Goal: Task Accomplishment & Management: Complete application form

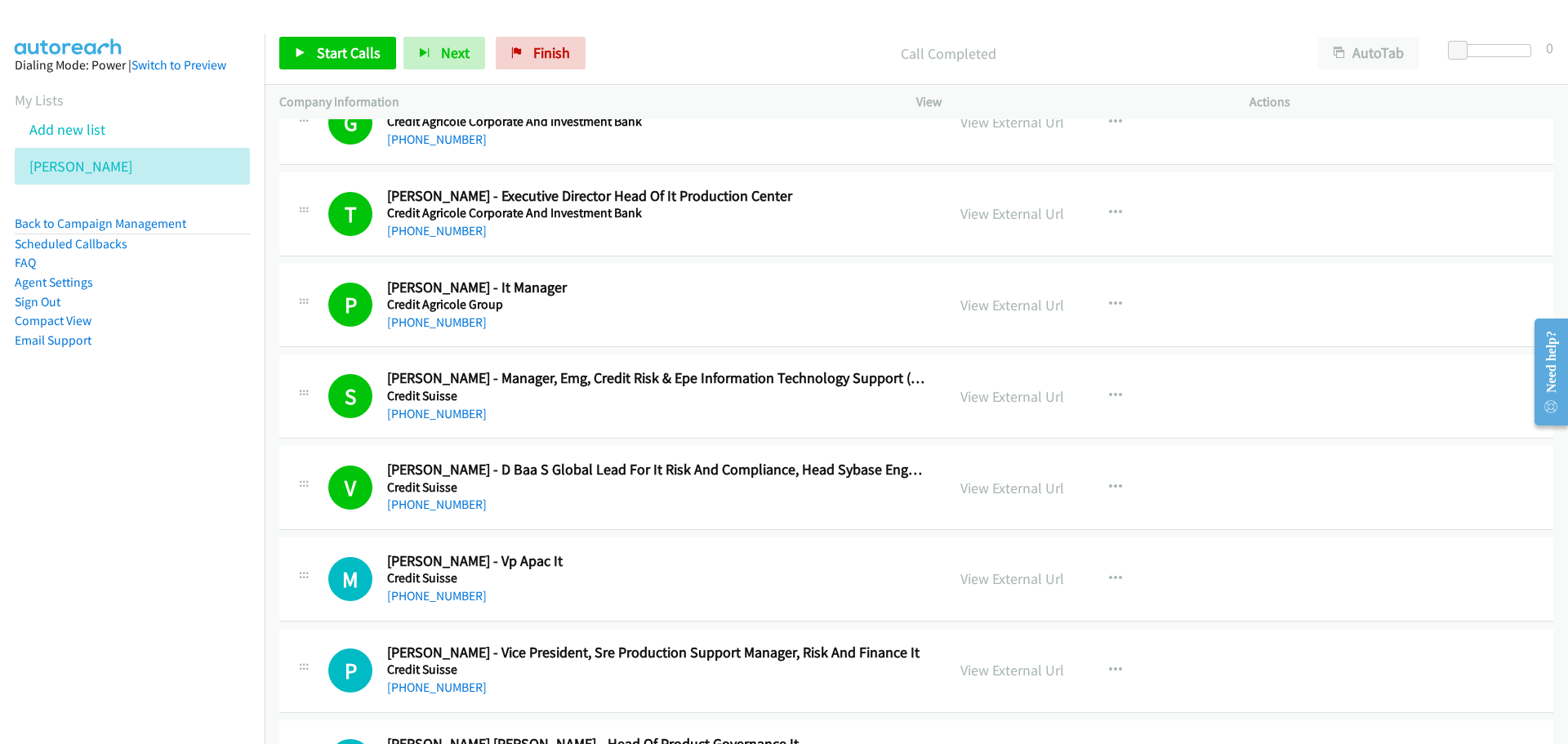
scroll to position [13065, 0]
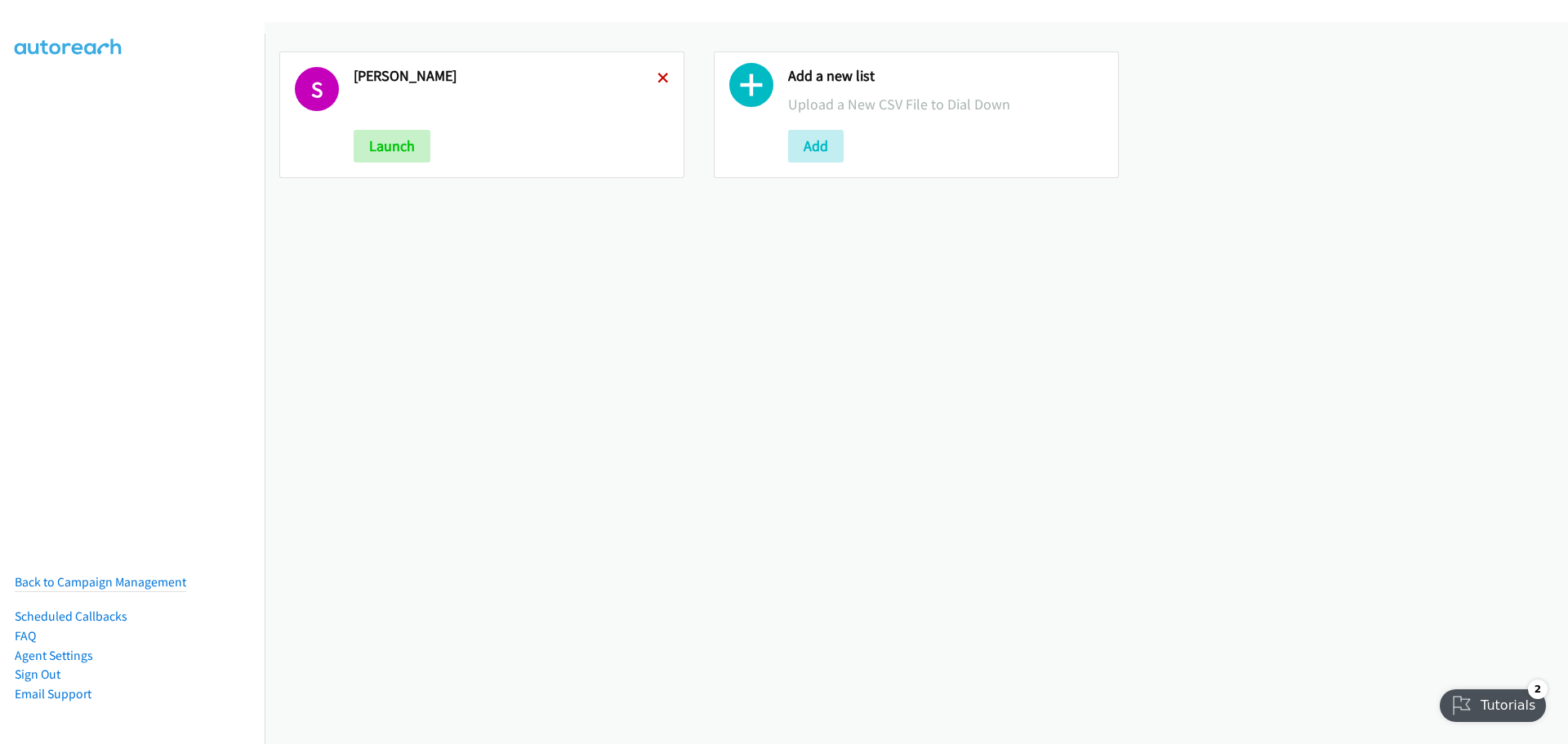
click at [663, 77] on icon at bounding box center [663, 79] width 12 height 12
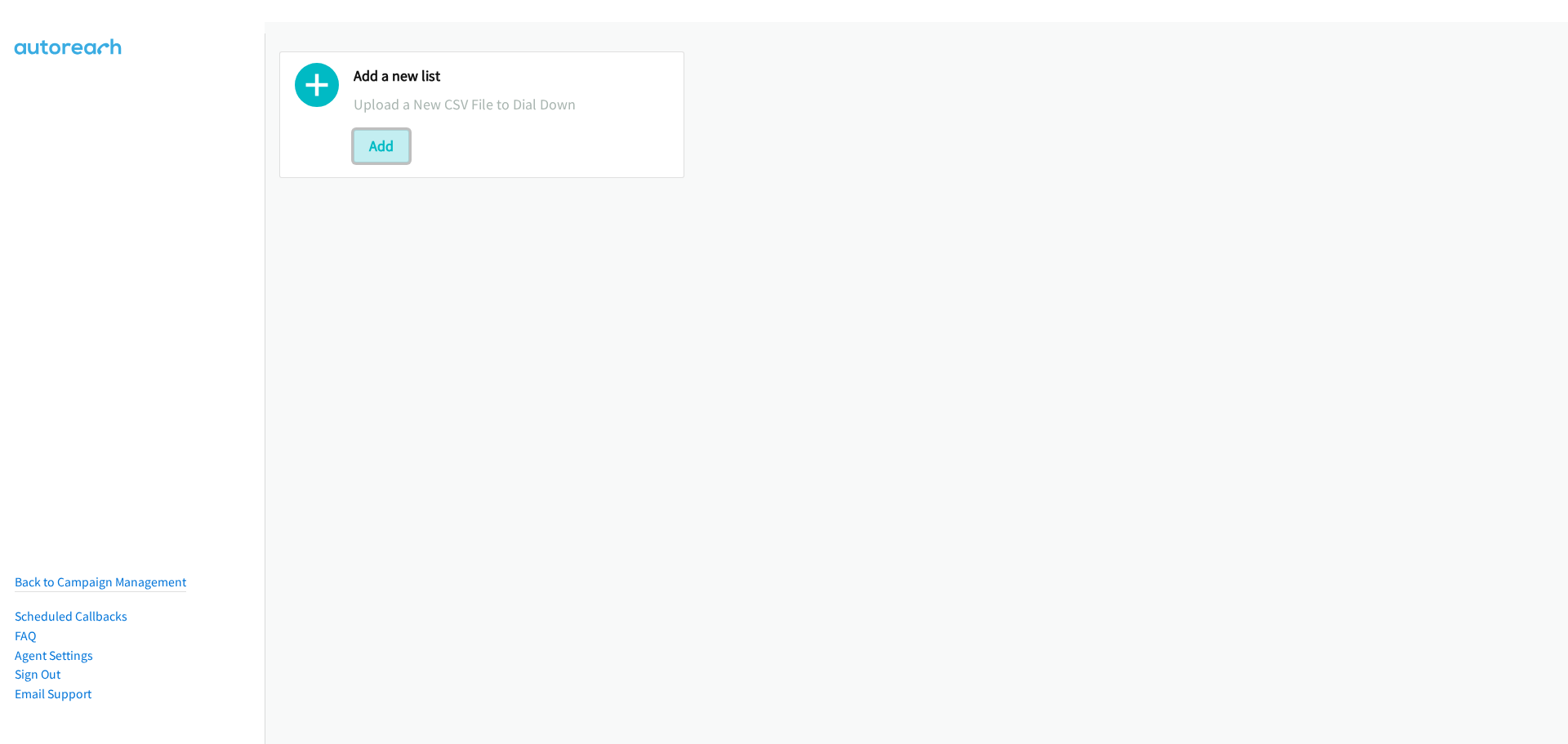
click at [391, 157] on button "Add" at bounding box center [381, 146] width 55 height 33
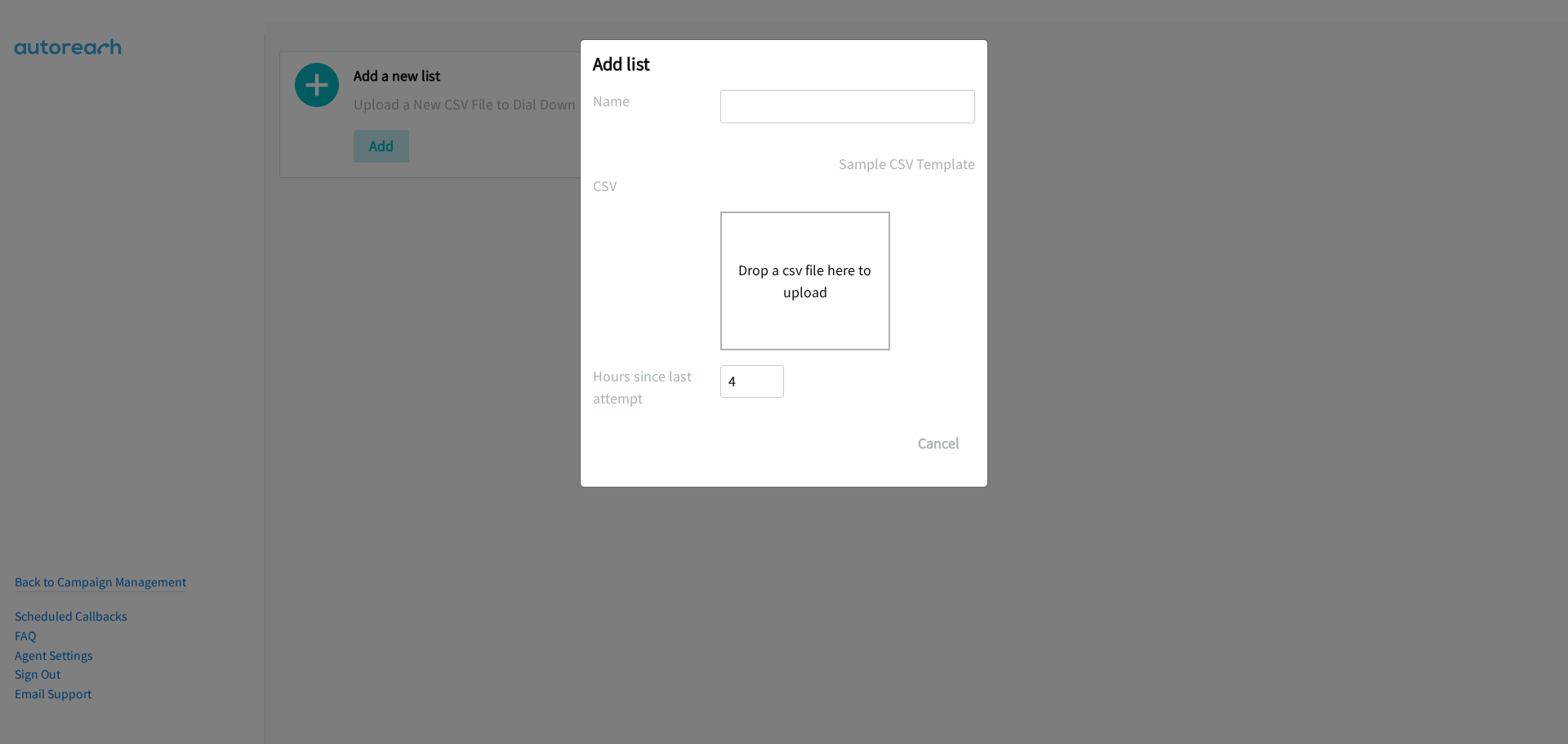
click at [756, 269] on button "Drop a csv file here to upload" at bounding box center [805, 280] width 134 height 44
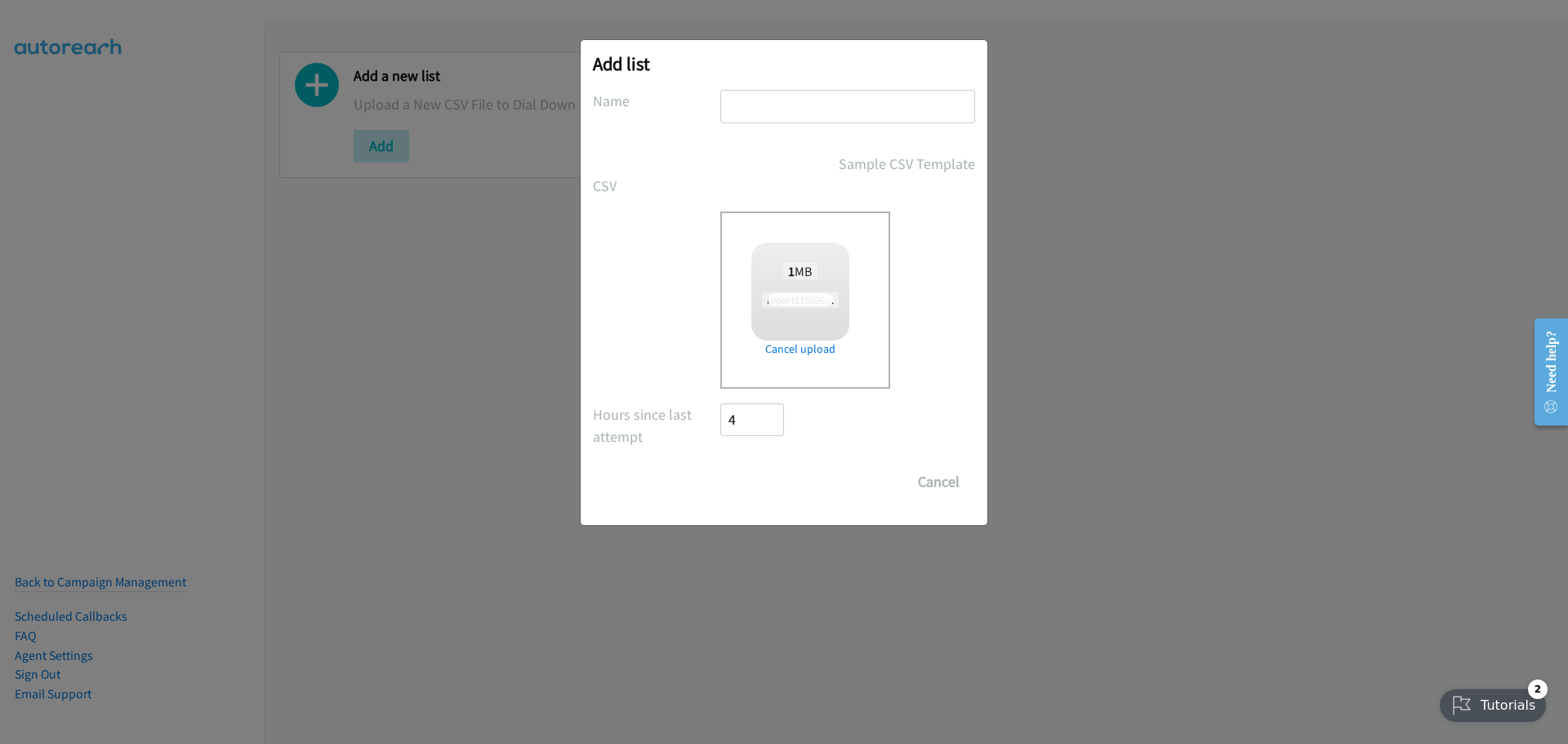
drag, startPoint x: 848, startPoint y: 108, endPoint x: 835, endPoint y: 123, distance: 19.8
click at [848, 108] on input "text" at bounding box center [847, 106] width 255 height 33
type input "[PERSON_NAME]"
checkbox input "true"
drag, startPoint x: 776, startPoint y: 472, endPoint x: 687, endPoint y: 410, distance: 108.5
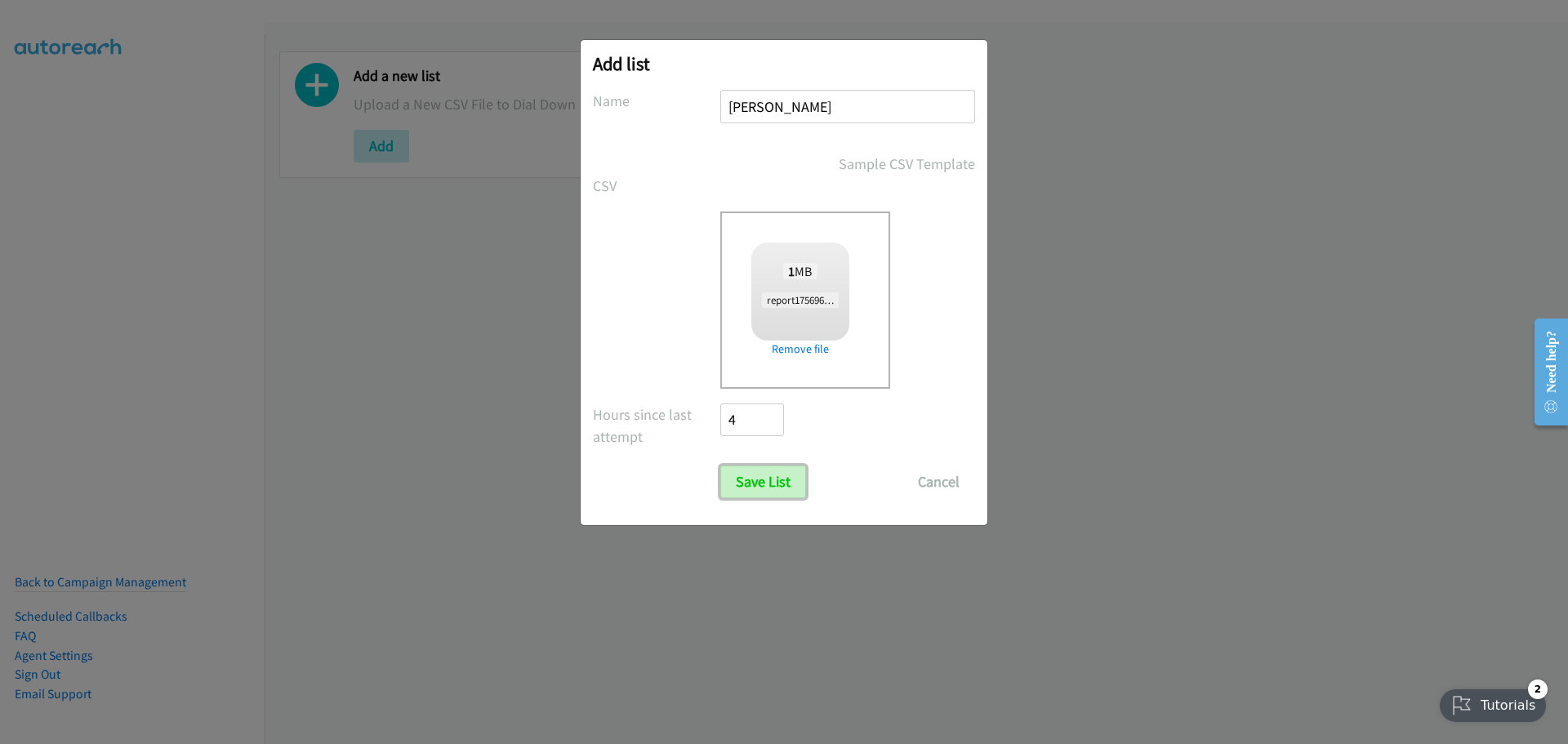
click at [776, 473] on input "Save List" at bounding box center [763, 481] width 86 height 33
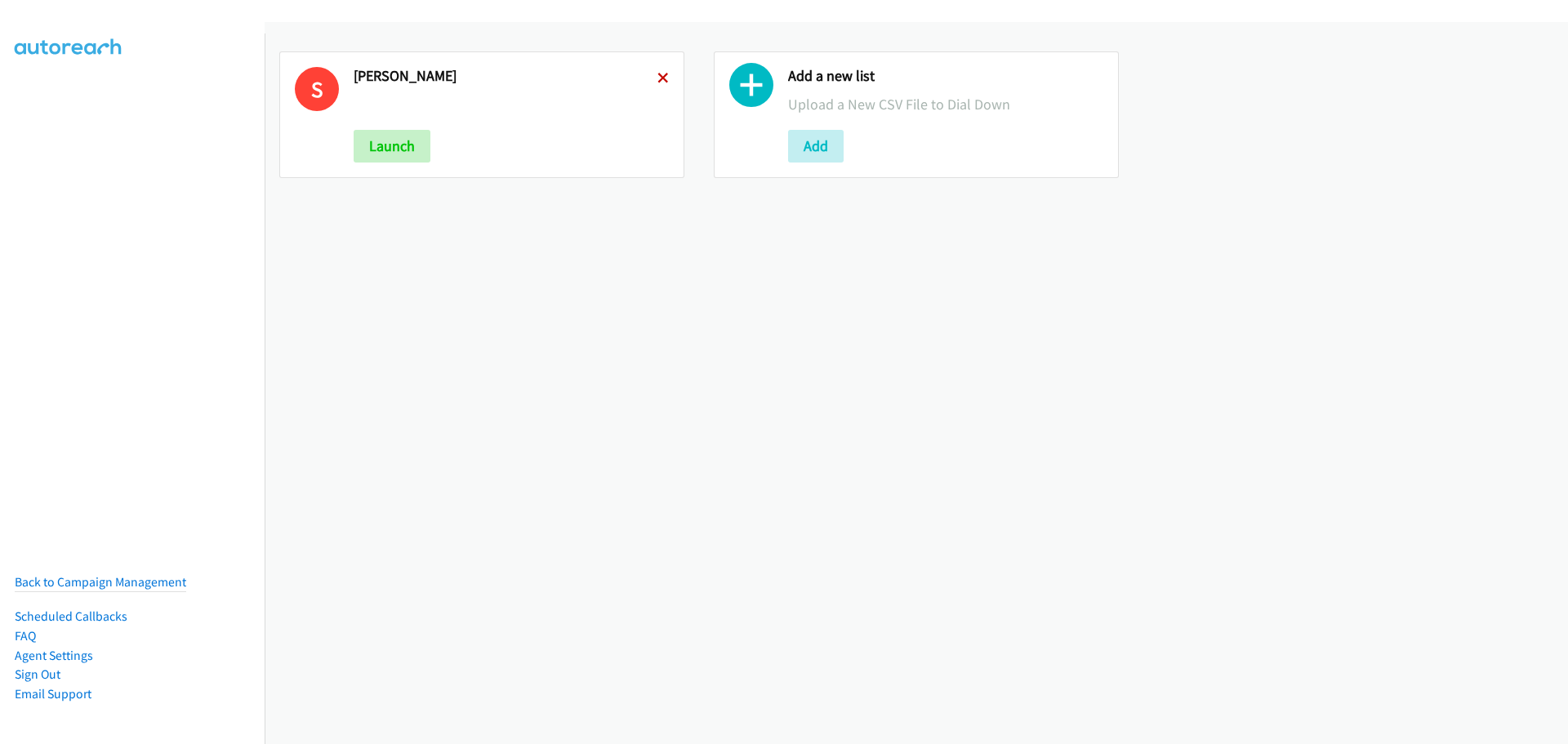
click at [663, 81] on icon at bounding box center [663, 79] width 12 height 12
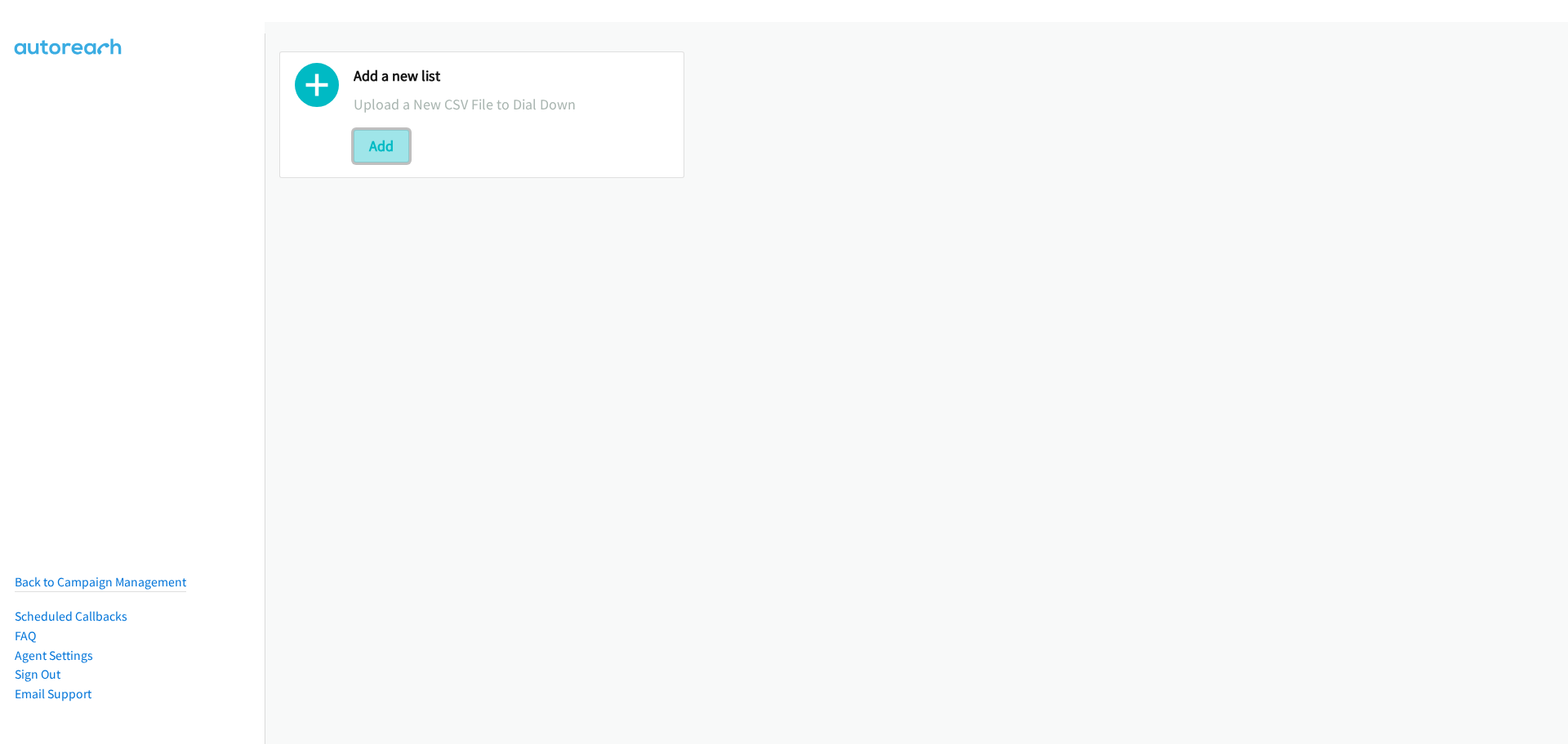
click at [406, 147] on button "Add" at bounding box center [381, 146] width 55 height 33
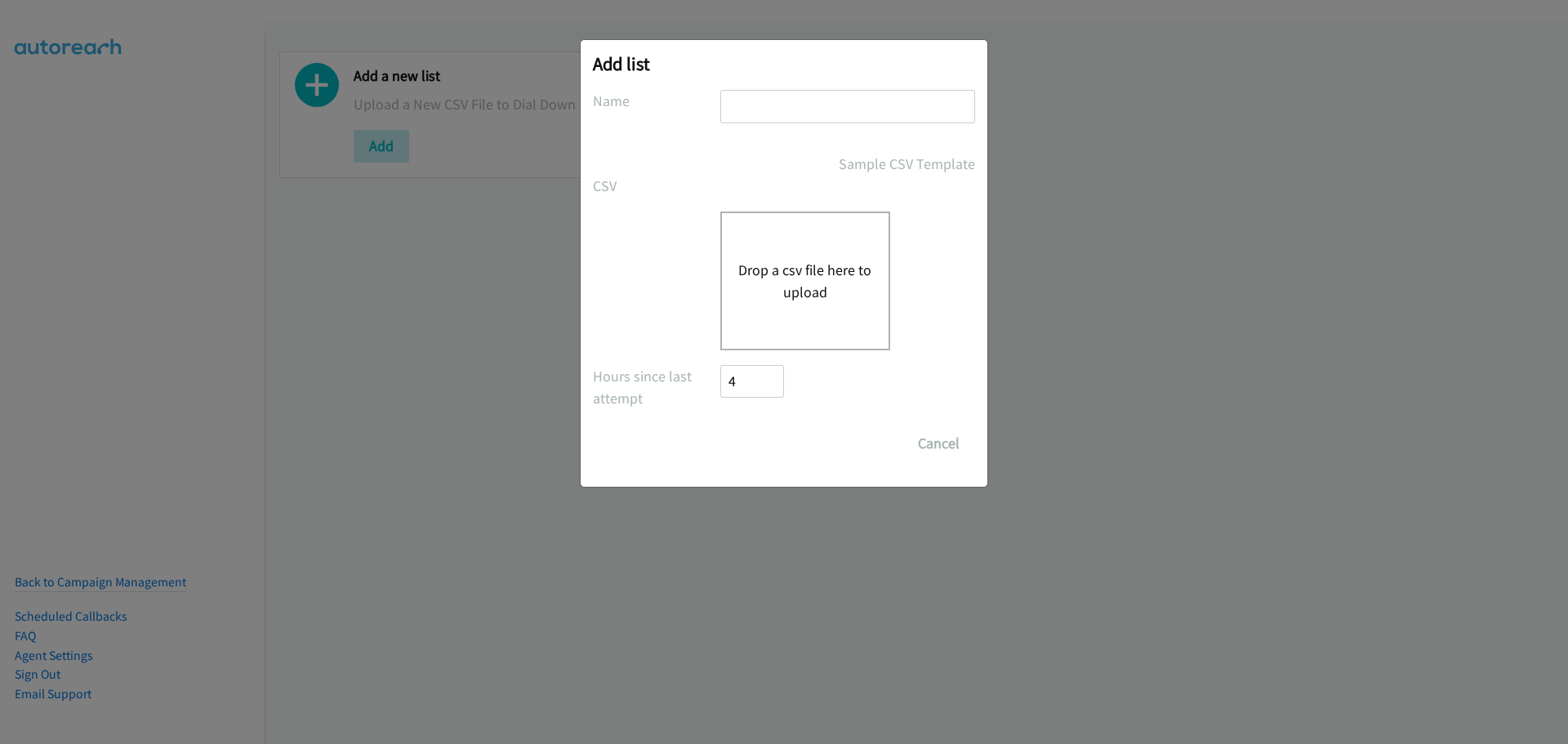
click at [809, 271] on button "Drop a csv file here to upload" at bounding box center [805, 280] width 134 height 44
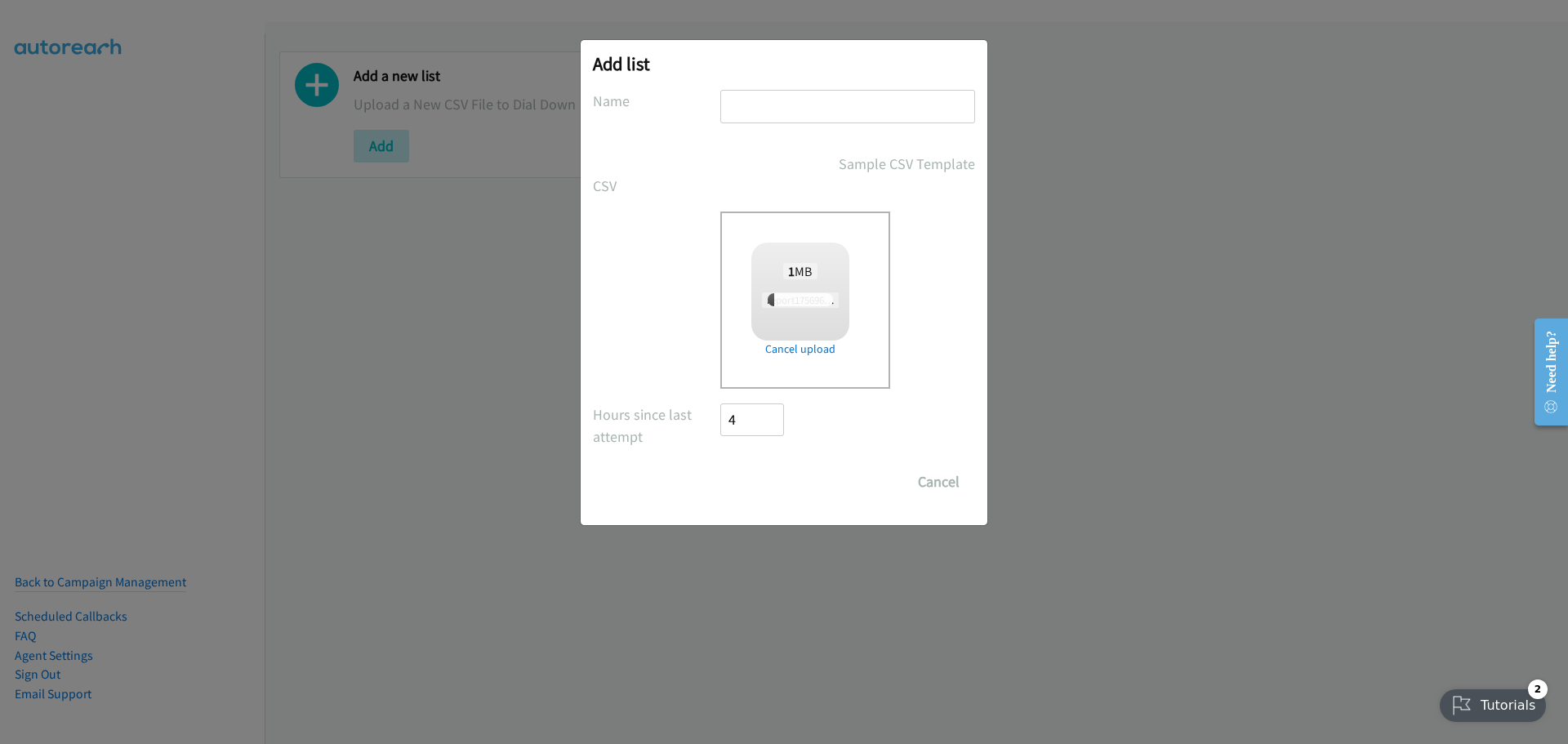
click at [778, 106] on input "text" at bounding box center [847, 106] width 255 height 33
type input "[PERSON_NAME]"
checkbox input "true"
click at [767, 490] on input "Save List" at bounding box center [763, 481] width 86 height 33
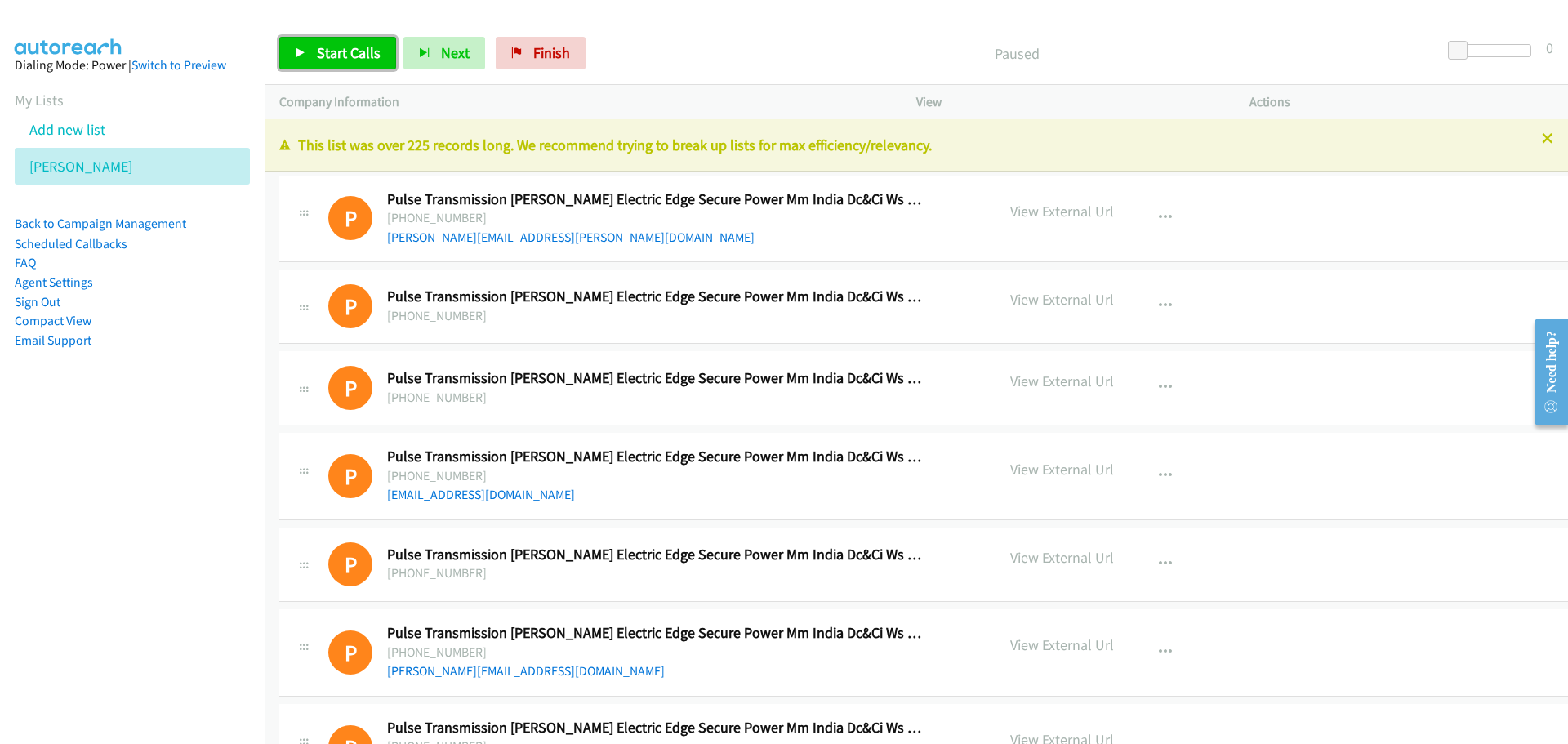
click at [356, 46] on span "Start Calls" at bounding box center [348, 52] width 64 height 19
click at [305, 57] on icon at bounding box center [301, 54] width 12 height 12
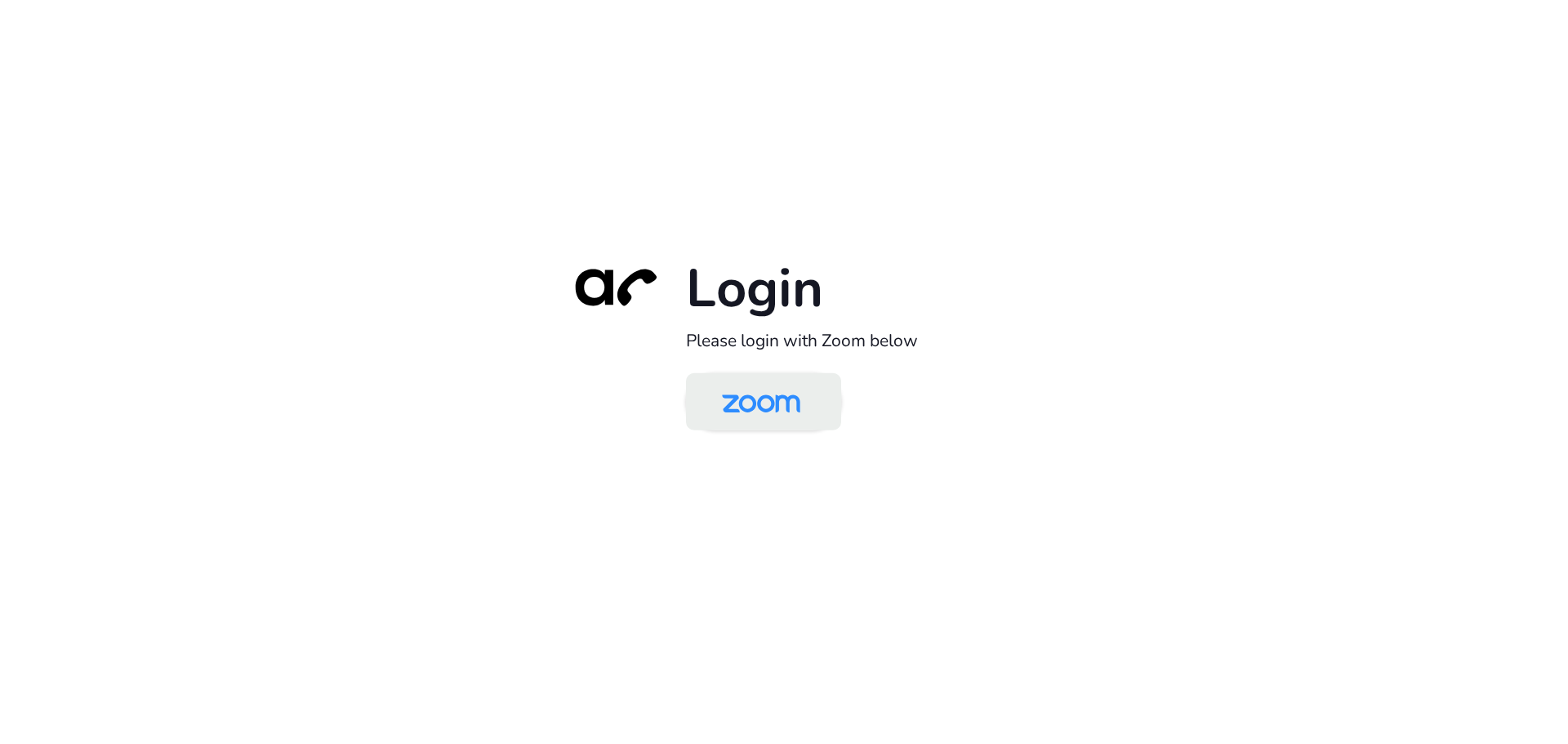
click at [790, 385] on img at bounding box center [761, 402] width 113 height 53
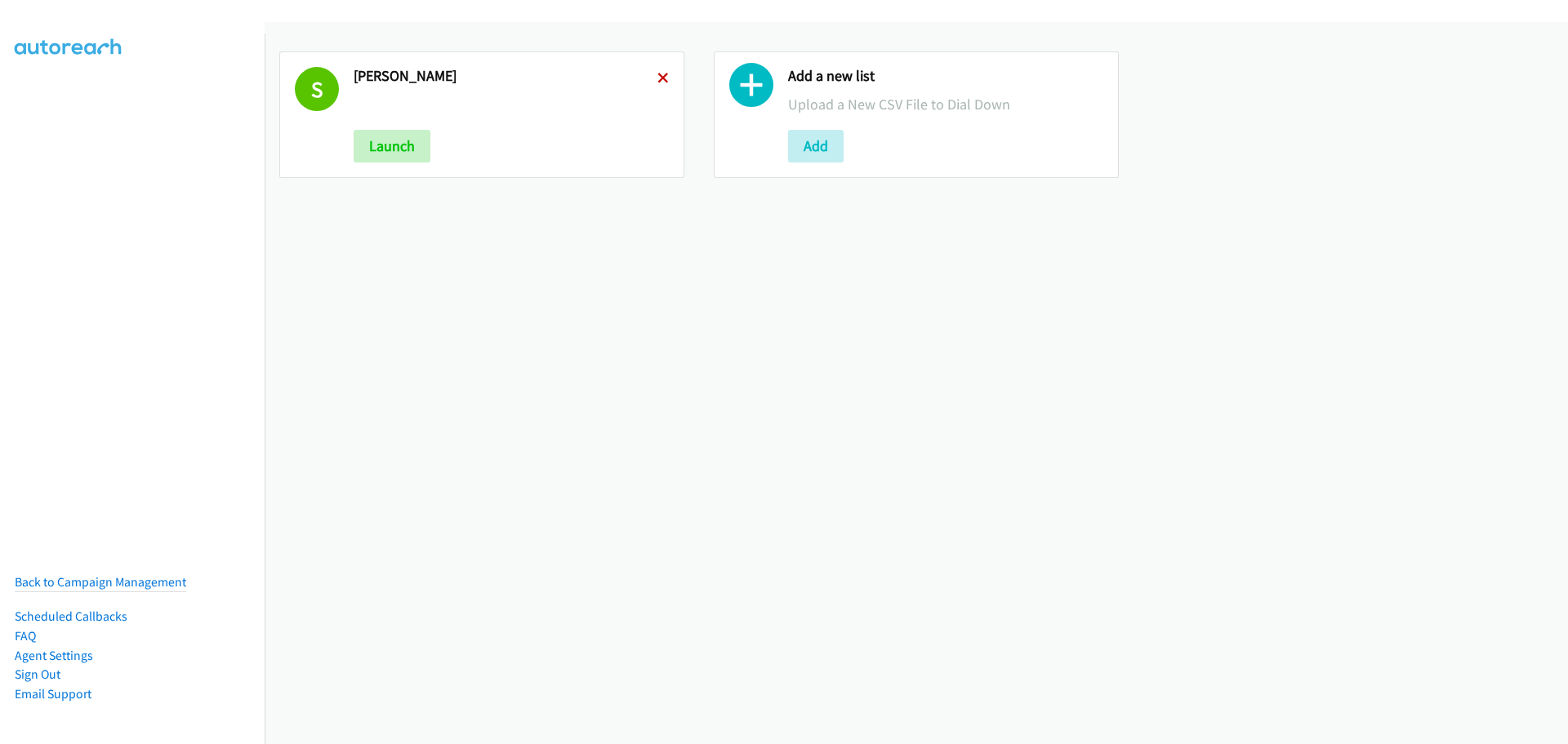
click at [664, 75] on icon at bounding box center [663, 79] width 12 height 12
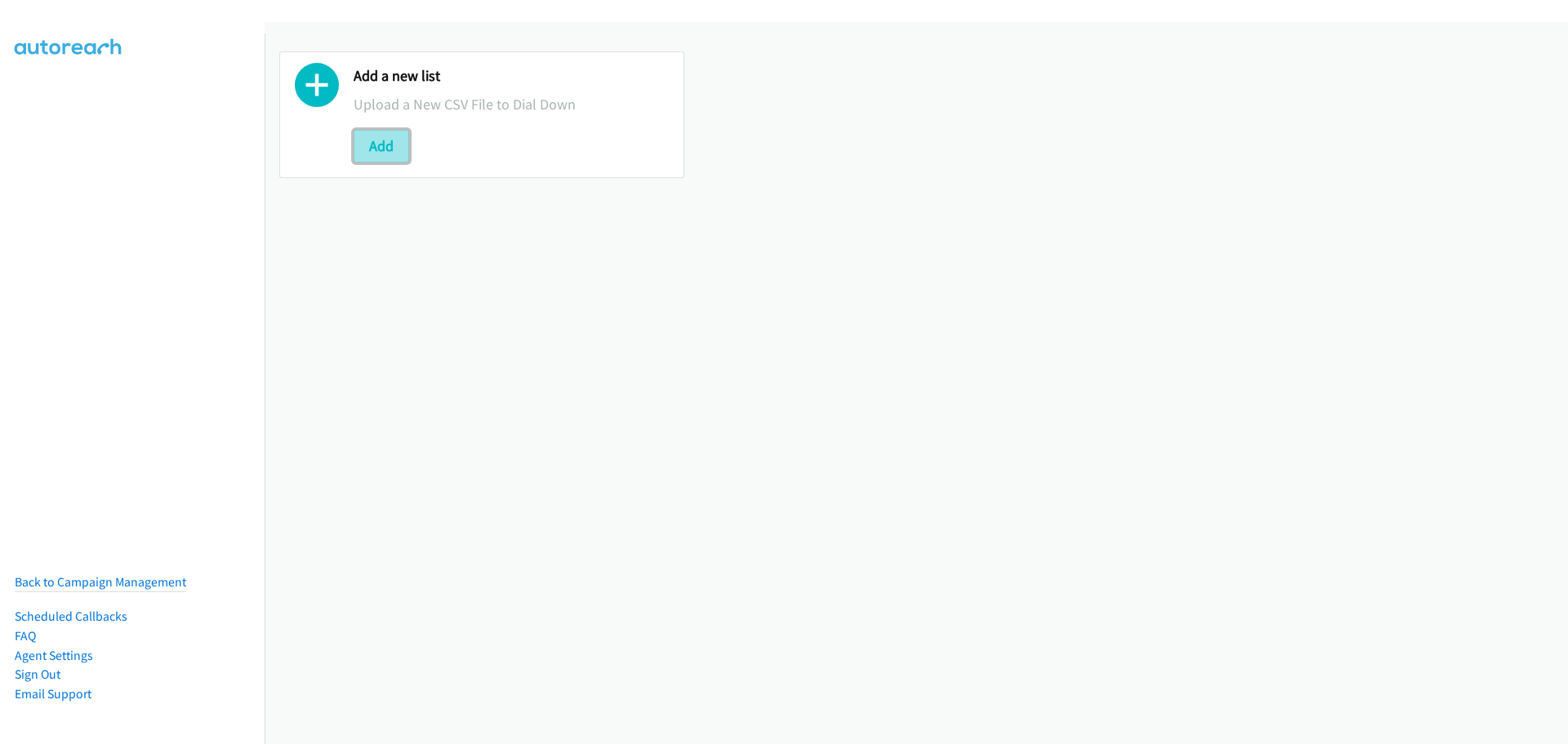
click at [401, 151] on button "Add" at bounding box center [381, 146] width 55 height 33
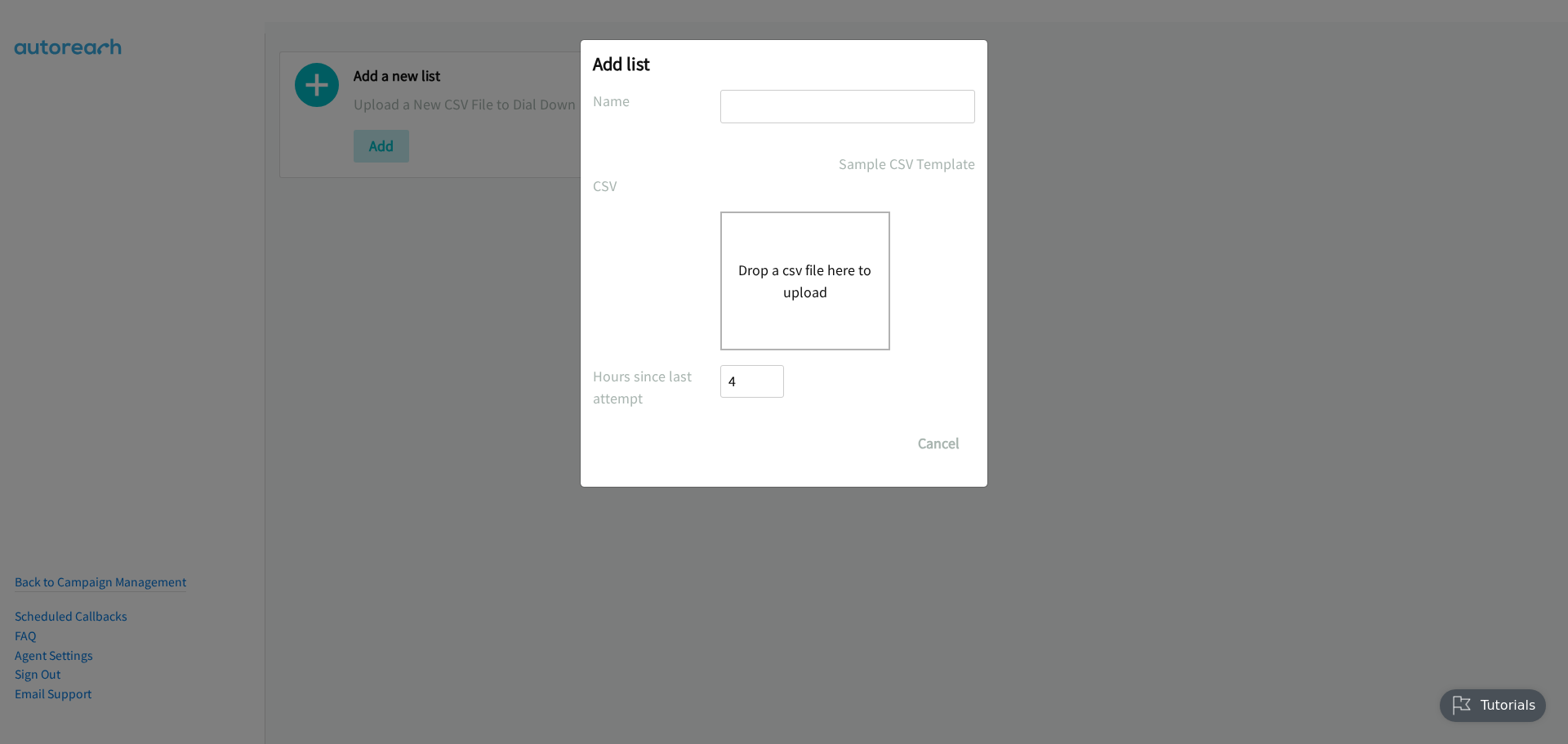
click at [818, 277] on button "Drop a csv file here to upload" at bounding box center [805, 280] width 134 height 44
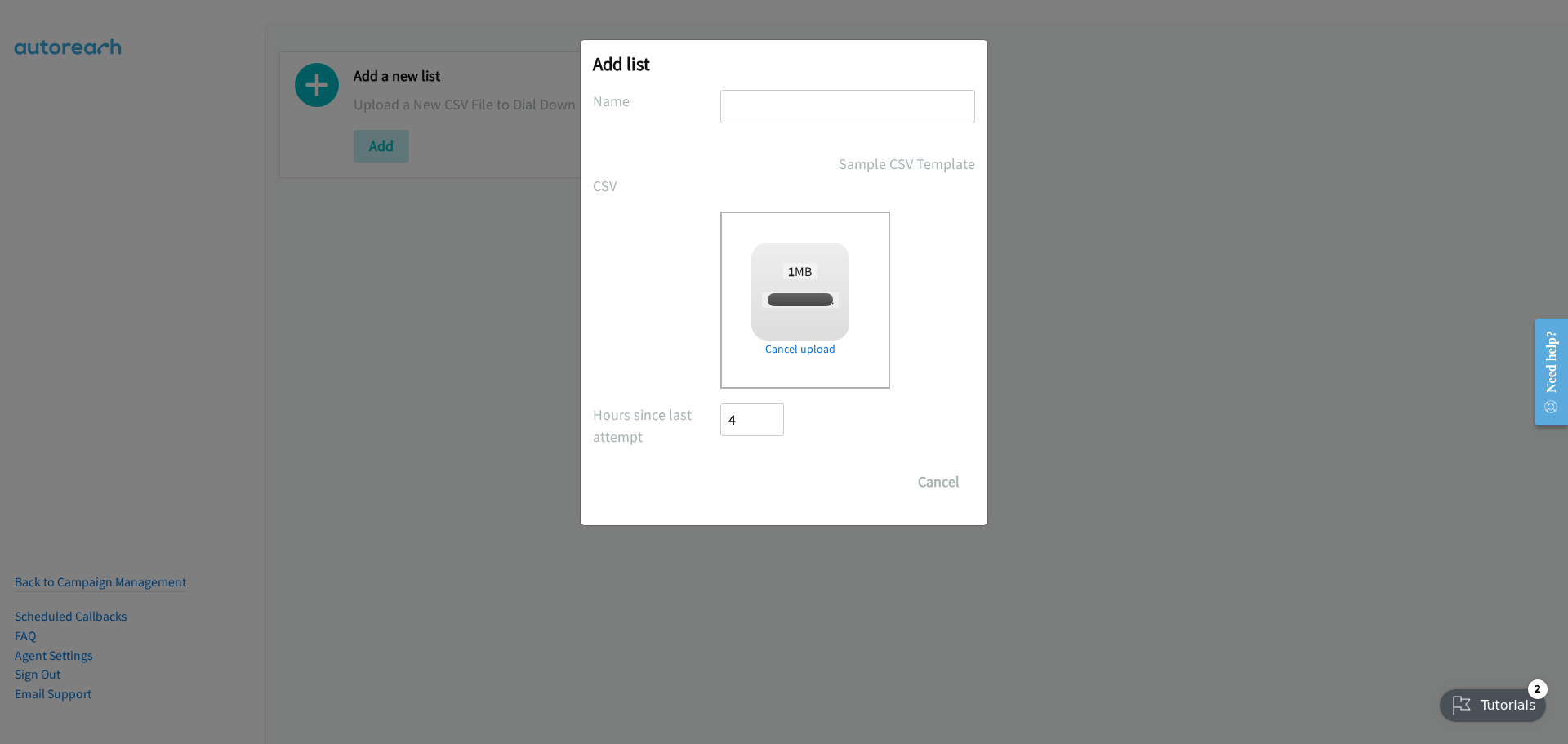
click at [748, 108] on input "text" at bounding box center [847, 106] width 255 height 33
checkbox input "true"
type input "[PERSON_NAME]"
click at [762, 486] on input "Save List" at bounding box center [763, 481] width 86 height 33
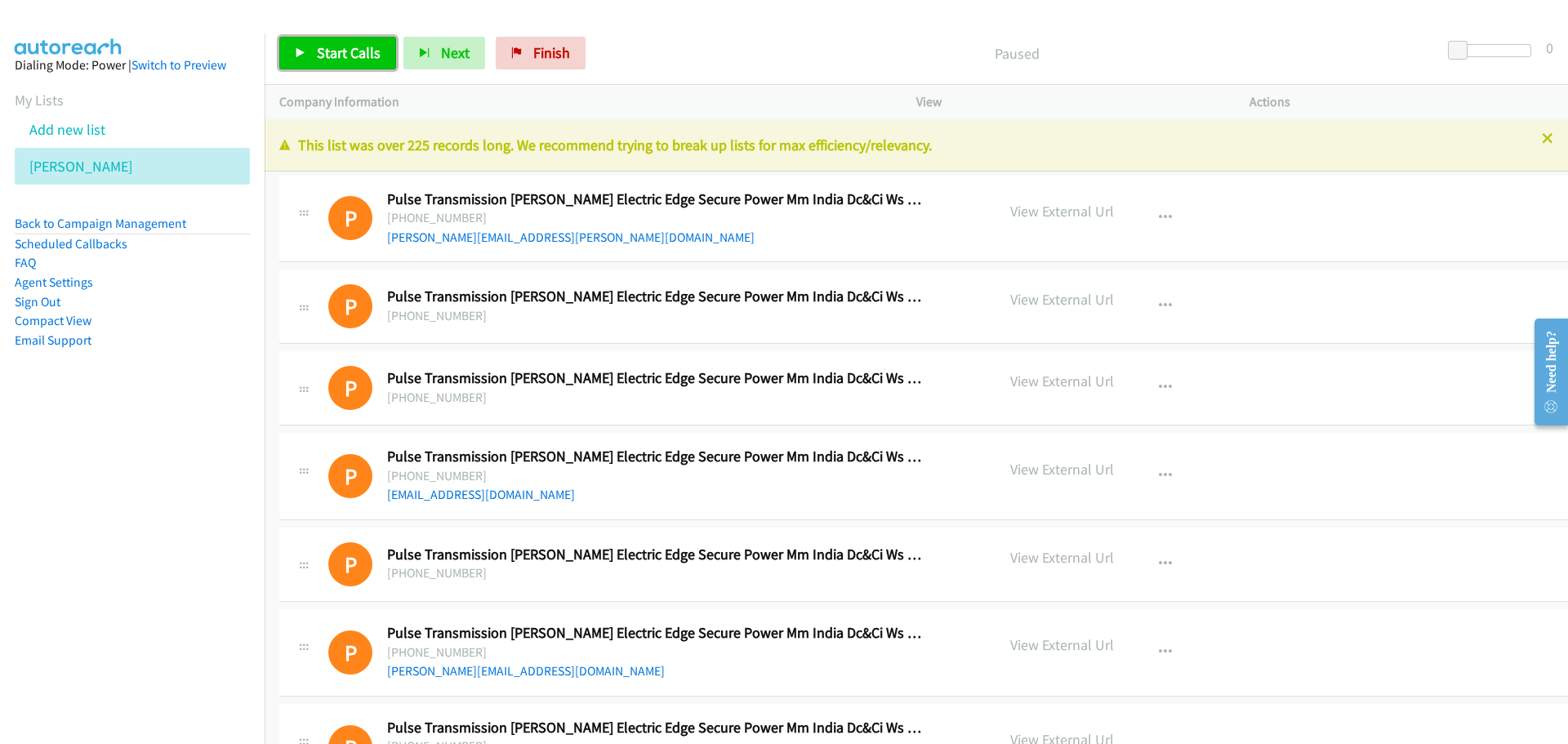
click at [323, 46] on span "Start Calls" at bounding box center [348, 52] width 64 height 19
click at [346, 46] on span "Pause" at bounding box center [335, 52] width 37 height 19
click at [1289, 181] on div "P Callback Scheduled Pulse Transmission Schneider Electric Edge Secure Power Mm…" at bounding box center [965, 219] width 1373 height 88
click at [364, 63] on link "Start Calls" at bounding box center [337, 53] width 117 height 33
click at [323, 51] on span "Pause" at bounding box center [335, 52] width 37 height 19
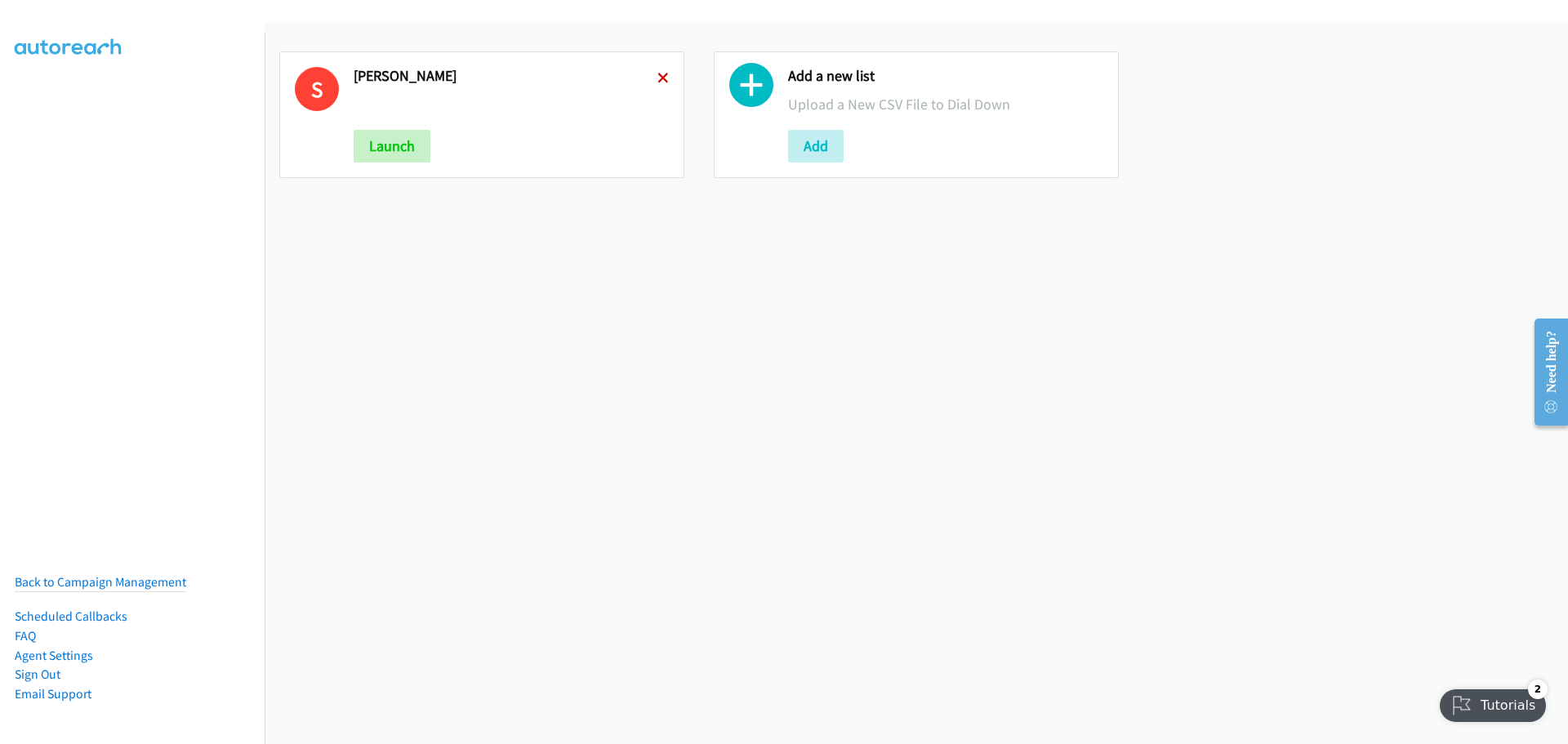
click at [661, 80] on icon at bounding box center [663, 79] width 12 height 12
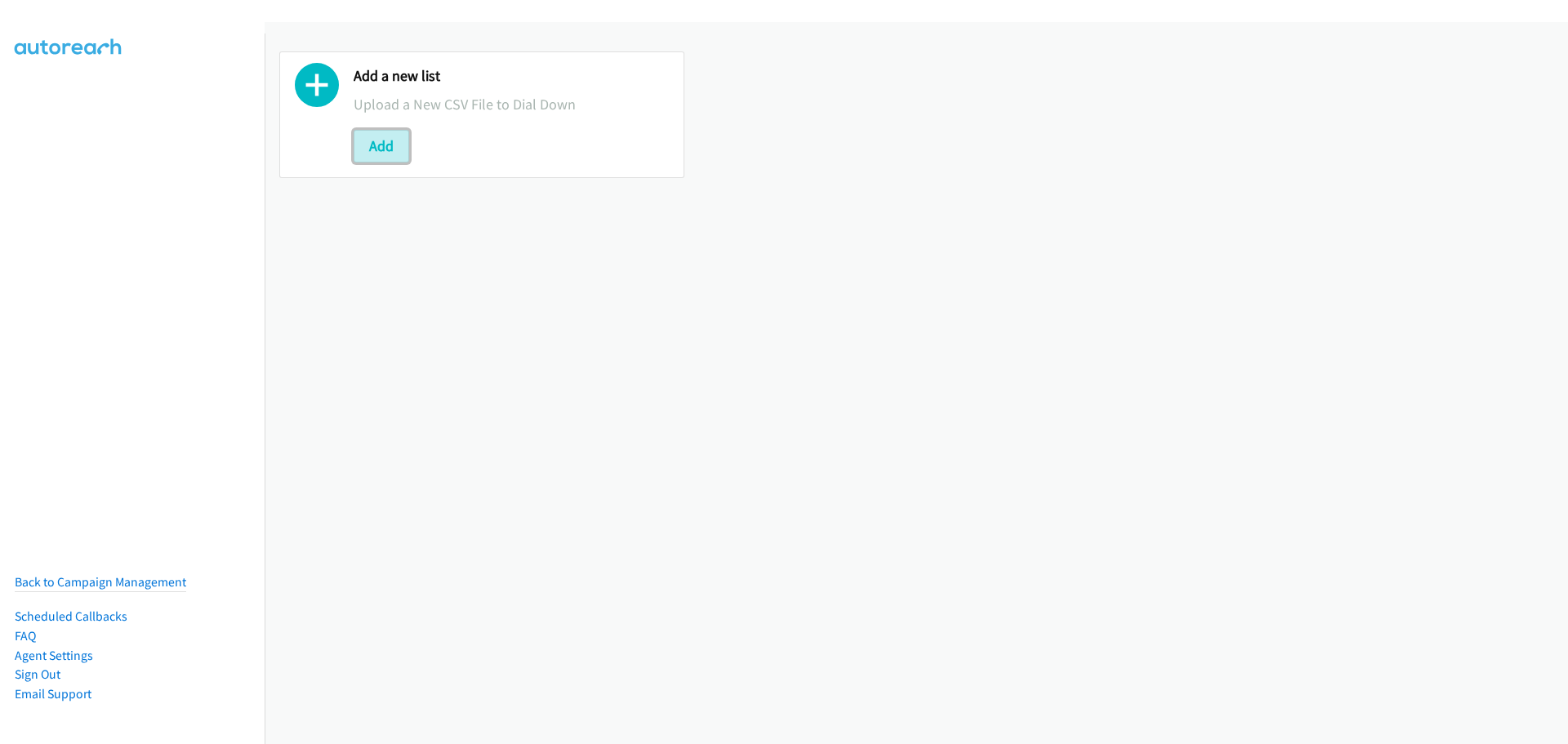
click at [402, 146] on button "Add" at bounding box center [381, 146] width 55 height 33
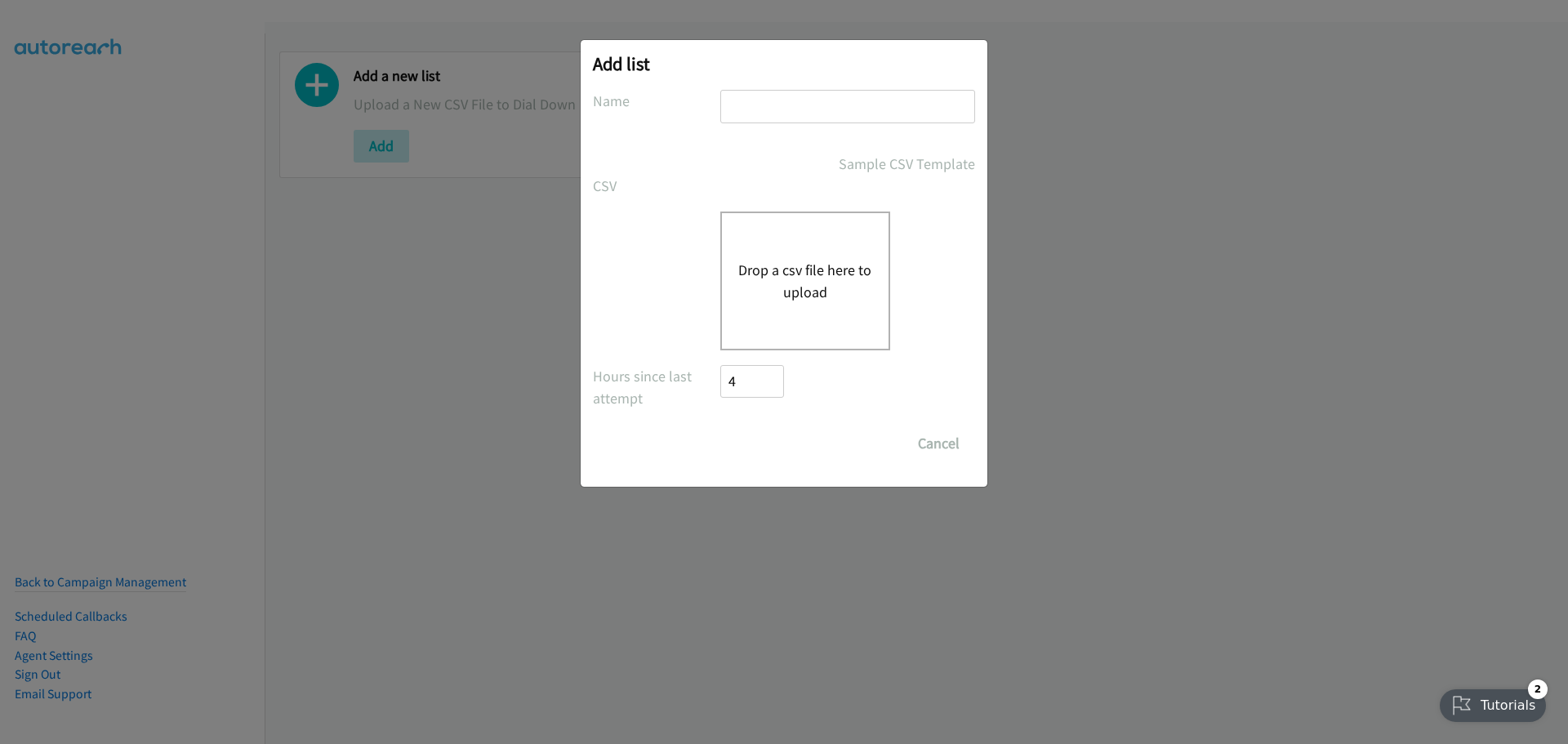
click at [801, 268] on button "Drop a csv file here to upload" at bounding box center [805, 280] width 134 height 44
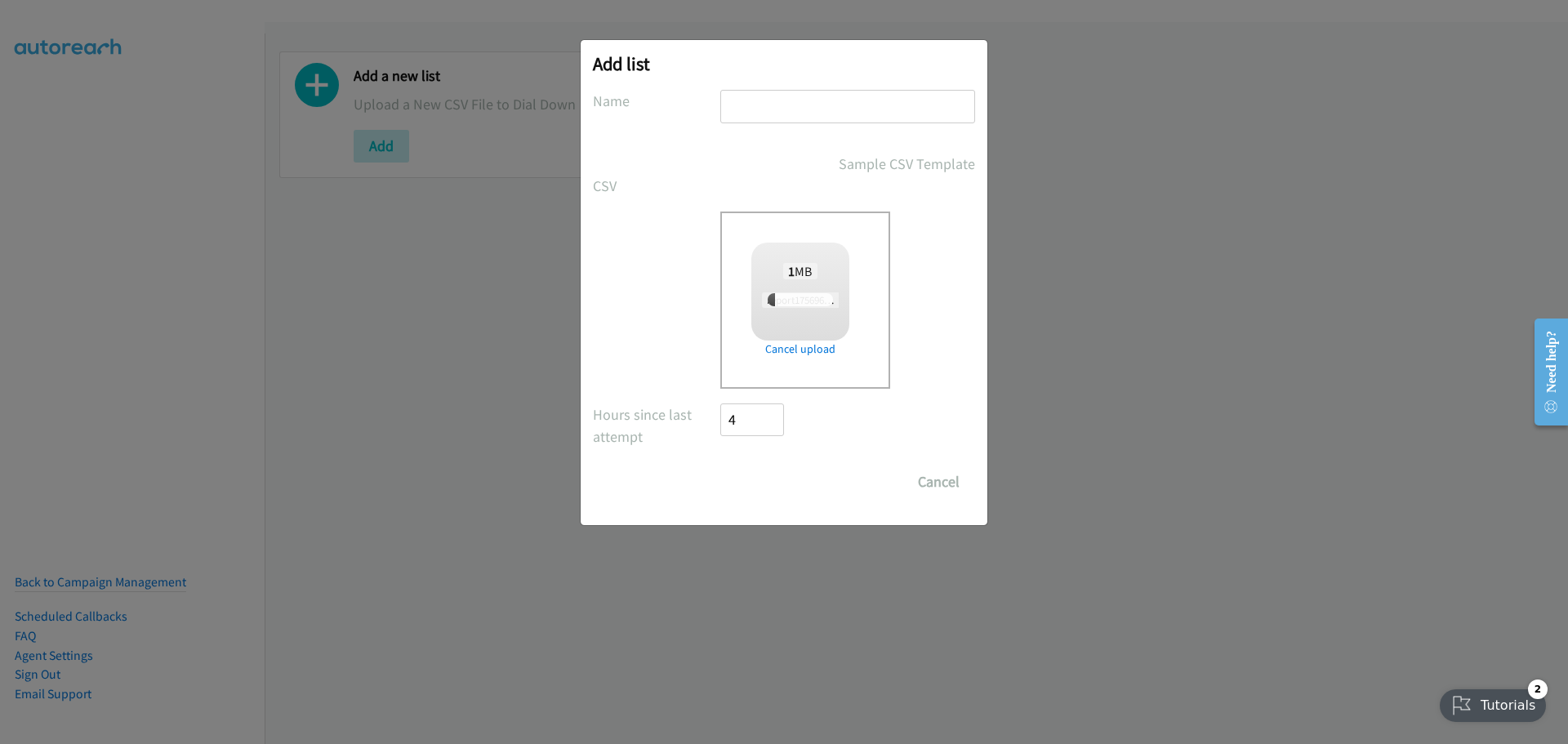
click at [797, 109] on input "text" at bounding box center [847, 106] width 255 height 33
type input "[PERSON_NAME]"
checkbox input "true"
click at [762, 478] on input "Save List" at bounding box center [763, 481] width 86 height 33
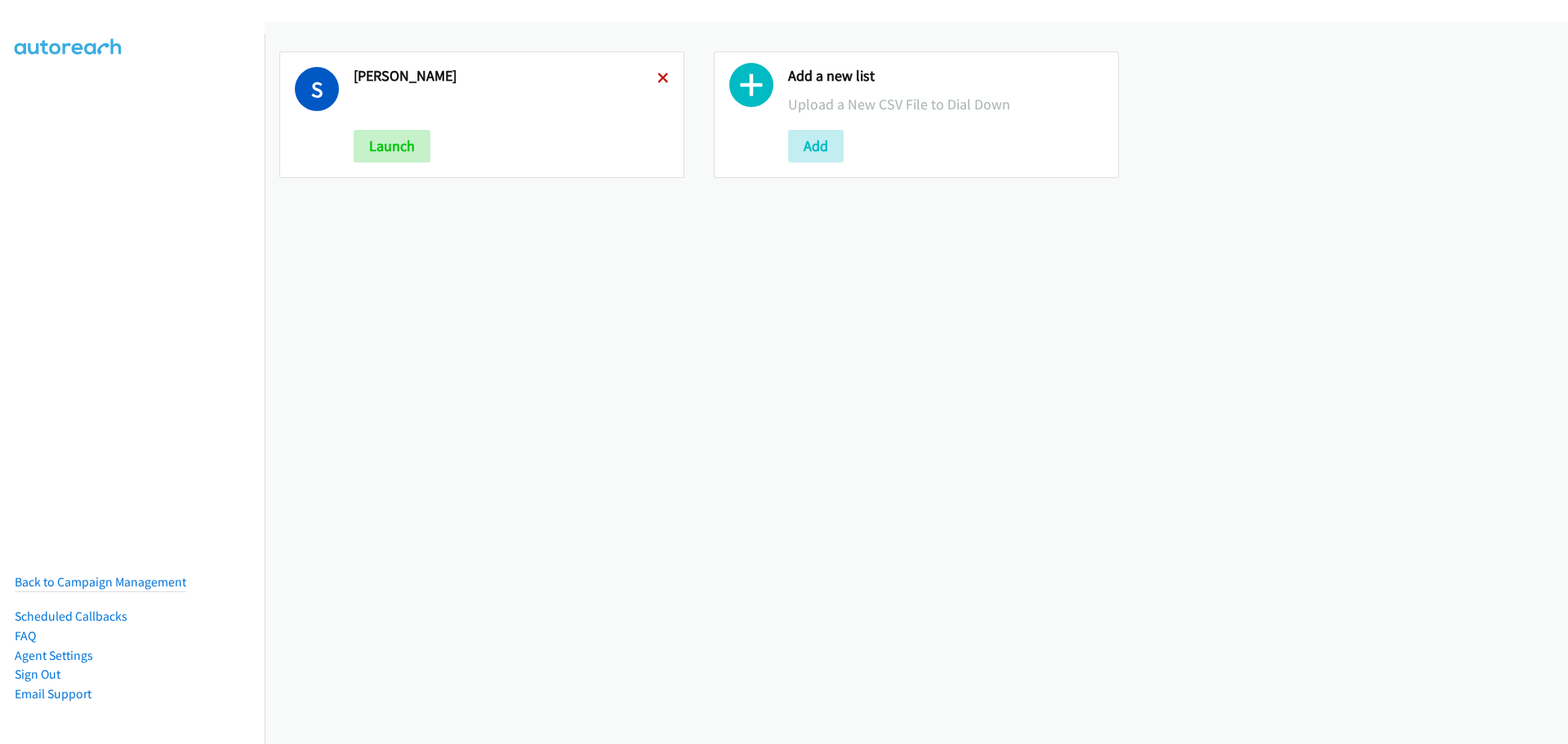
click at [663, 75] on icon at bounding box center [663, 79] width 12 height 12
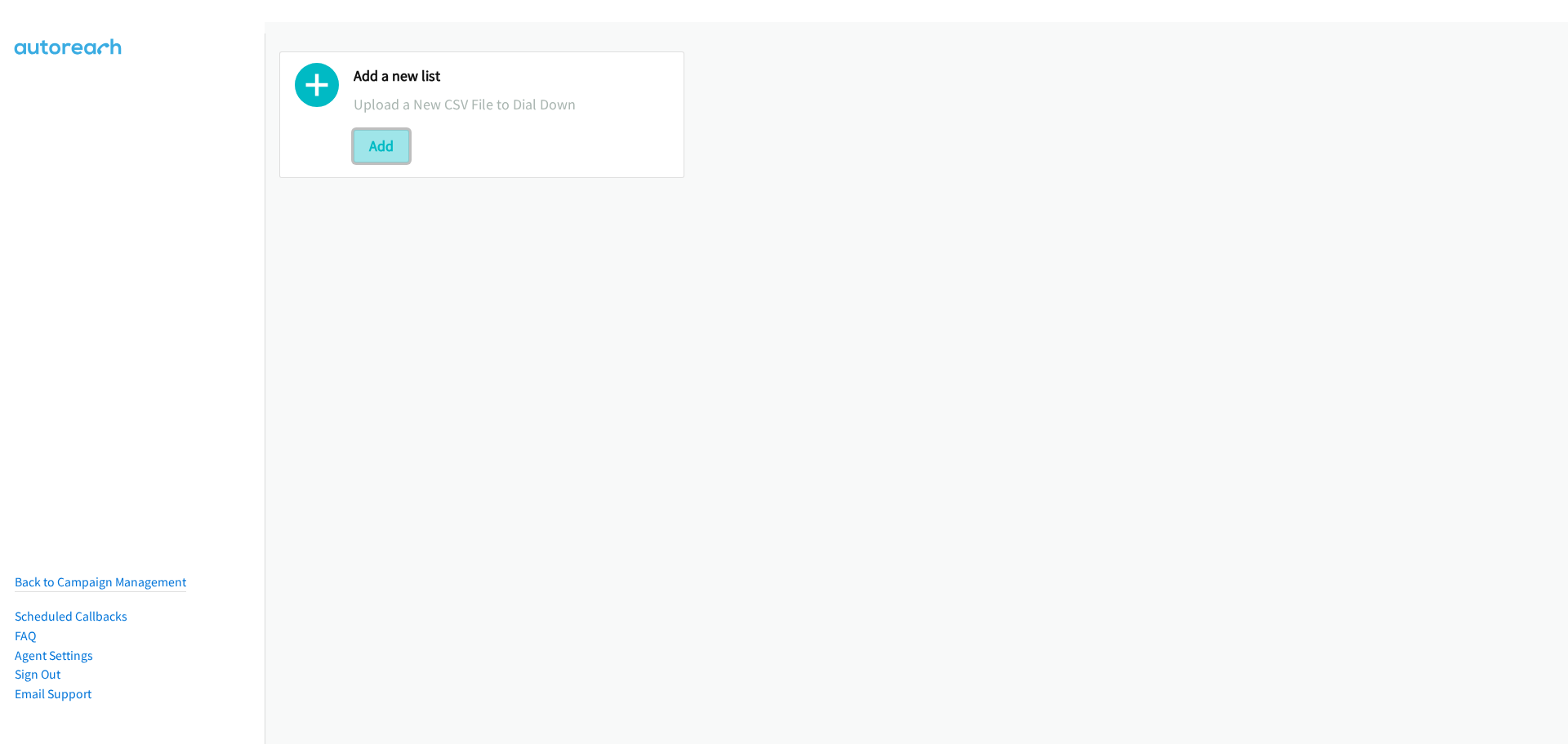
click at [396, 154] on button "Add" at bounding box center [381, 146] width 55 height 33
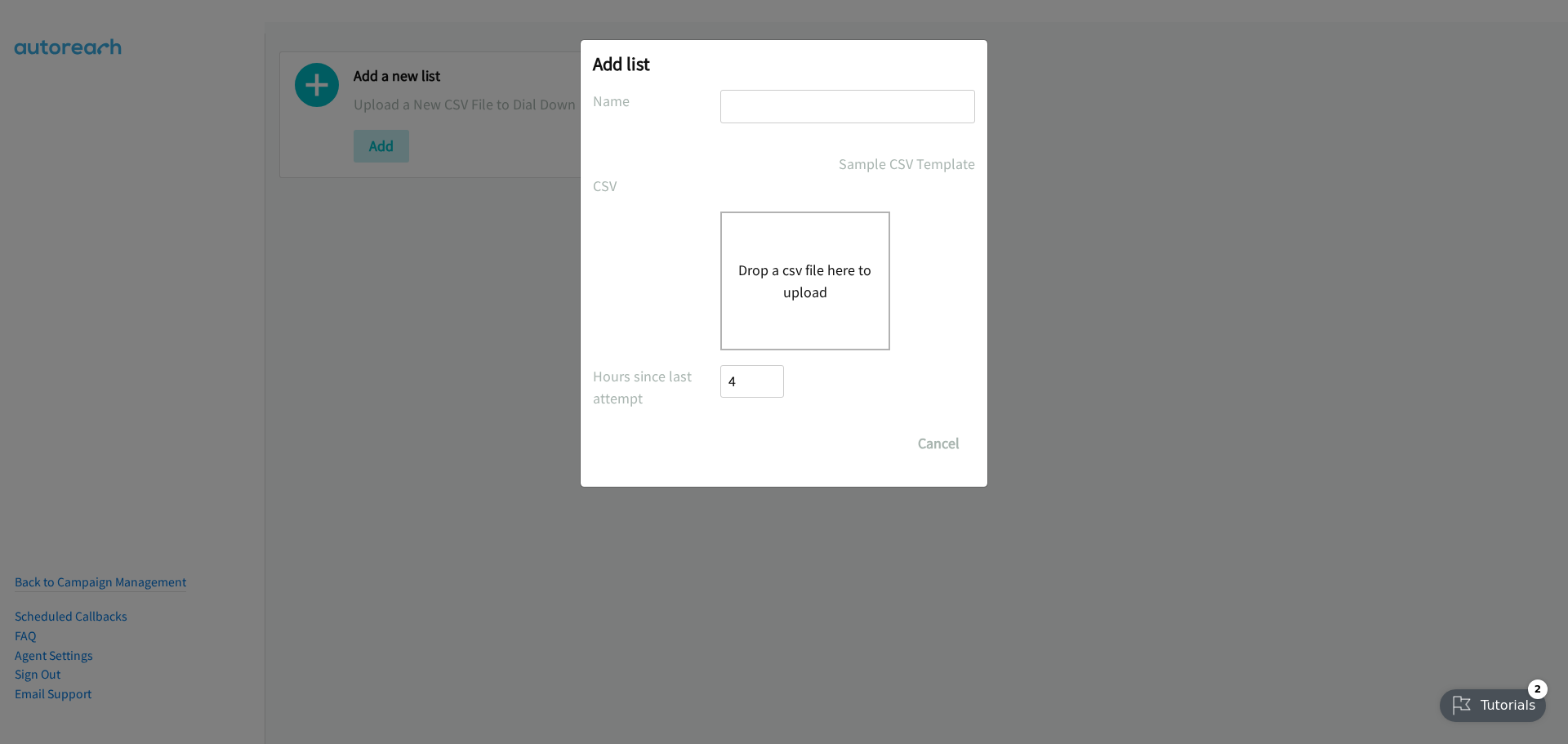
click at [818, 270] on button "Drop a csv file here to upload" at bounding box center [805, 280] width 134 height 44
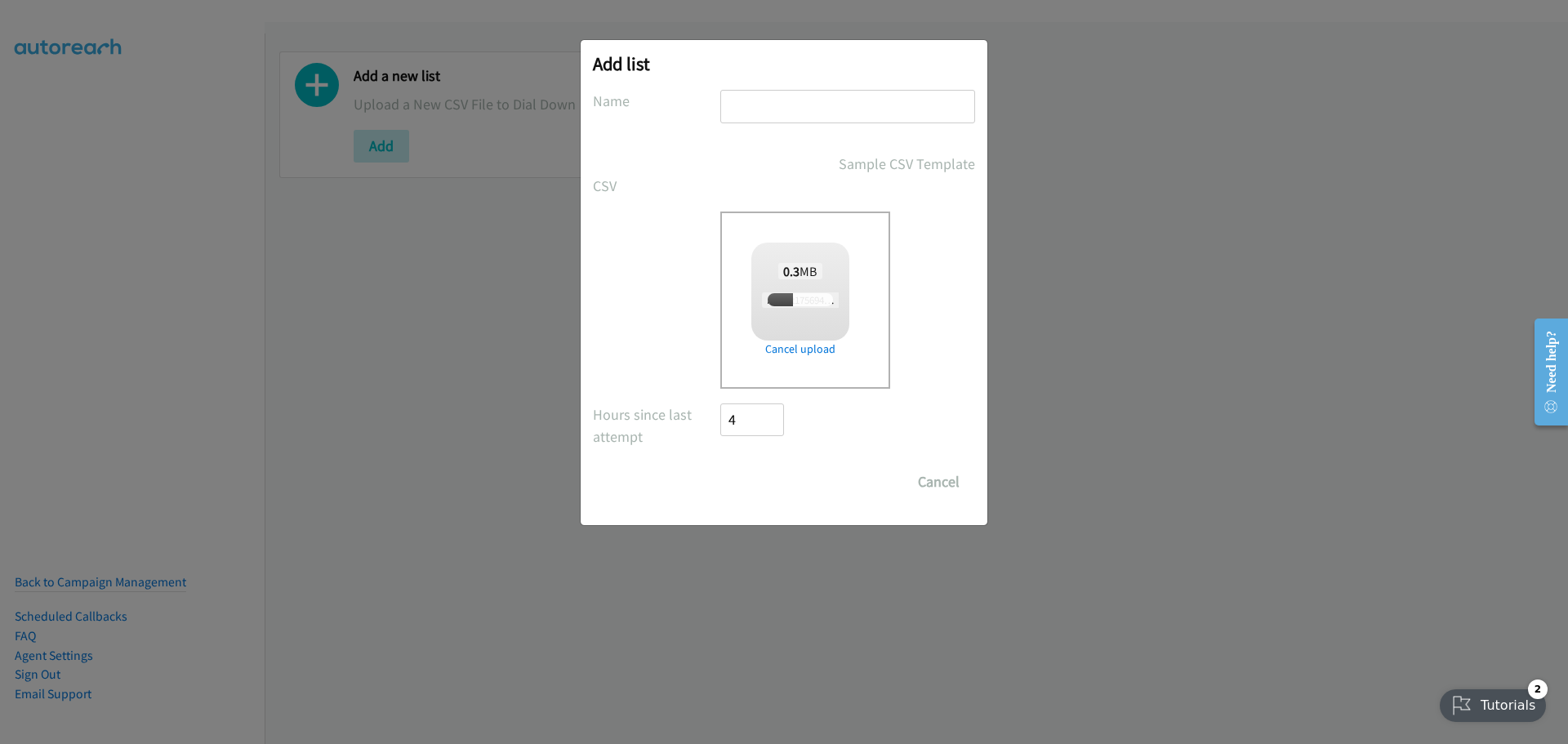
click at [750, 107] on input "text" at bounding box center [847, 106] width 255 height 33
checkbox input "true"
type input "[PERSON_NAME]"
click at [768, 478] on input "Save List" at bounding box center [763, 481] width 86 height 33
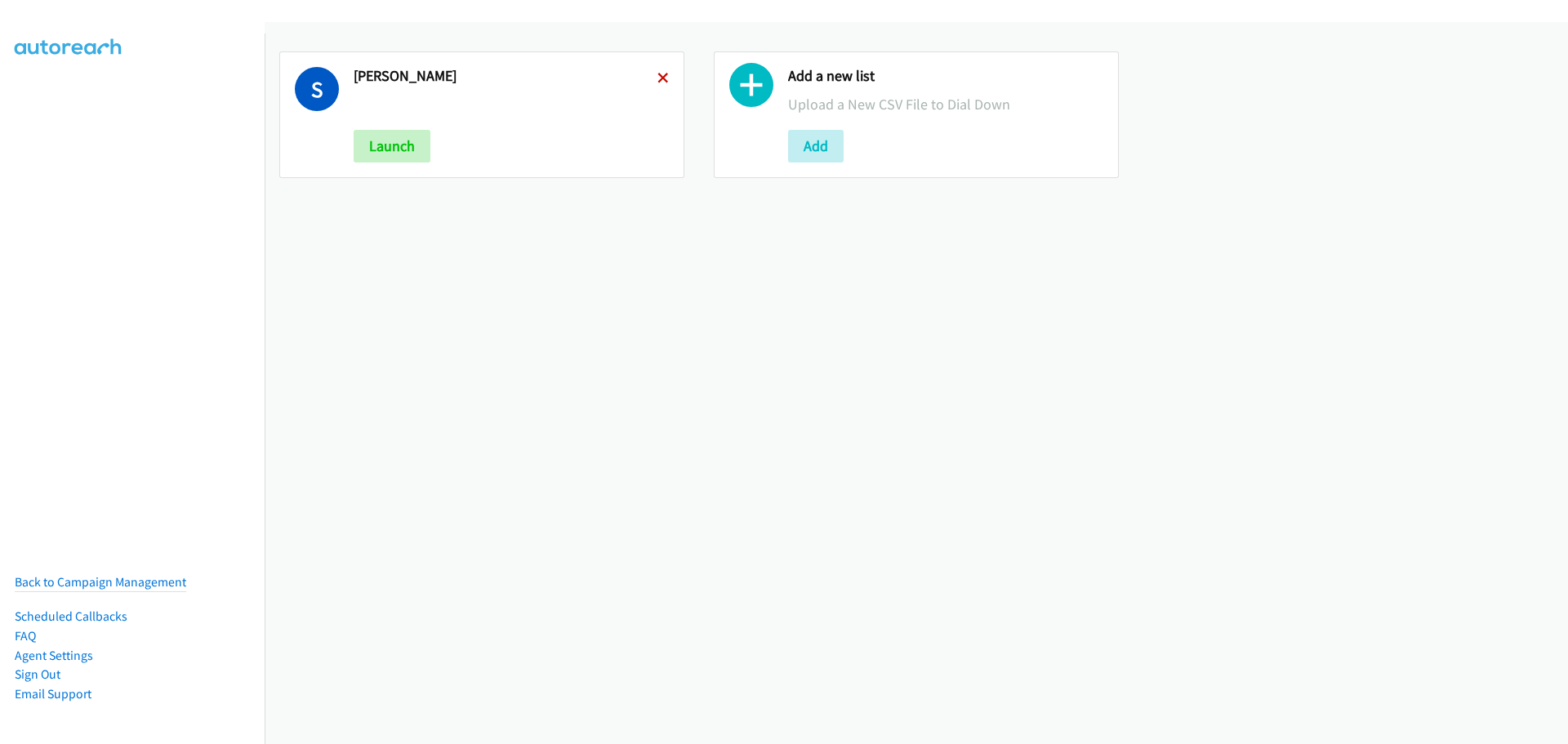
click at [657, 78] on icon at bounding box center [663, 79] width 12 height 12
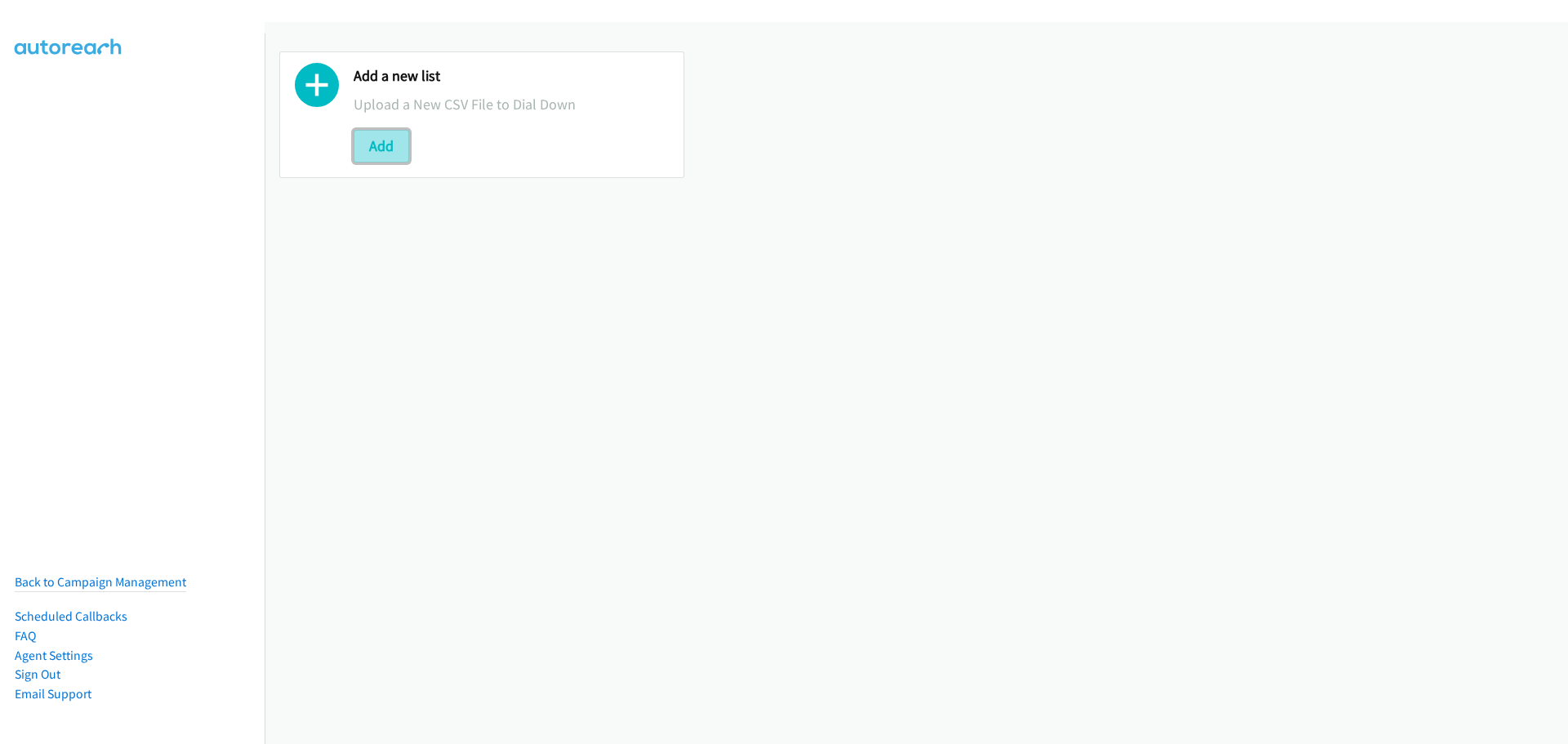
click at [396, 133] on button "Add" at bounding box center [381, 146] width 55 height 33
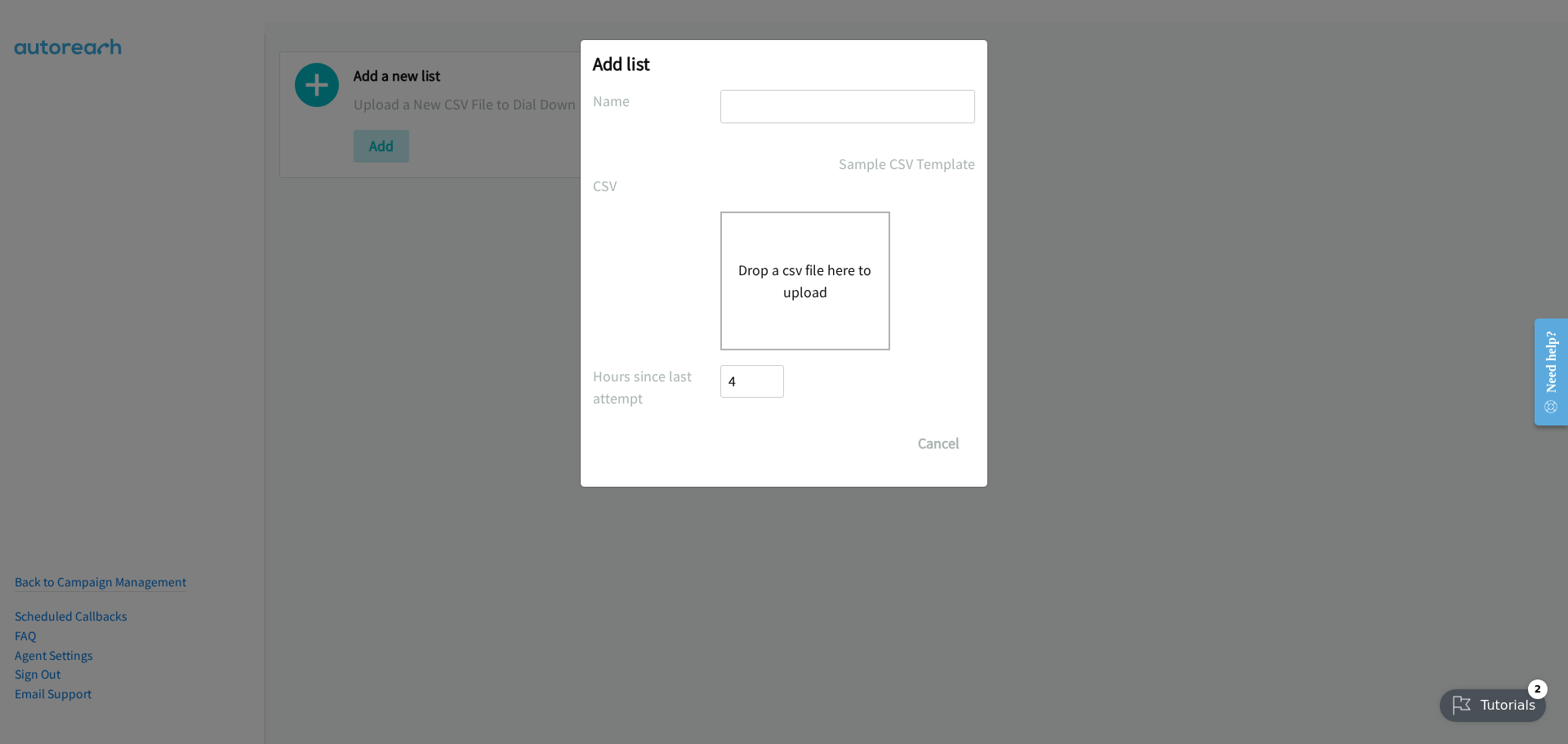
click at [779, 273] on button "Drop a csv file here to upload" at bounding box center [805, 280] width 134 height 44
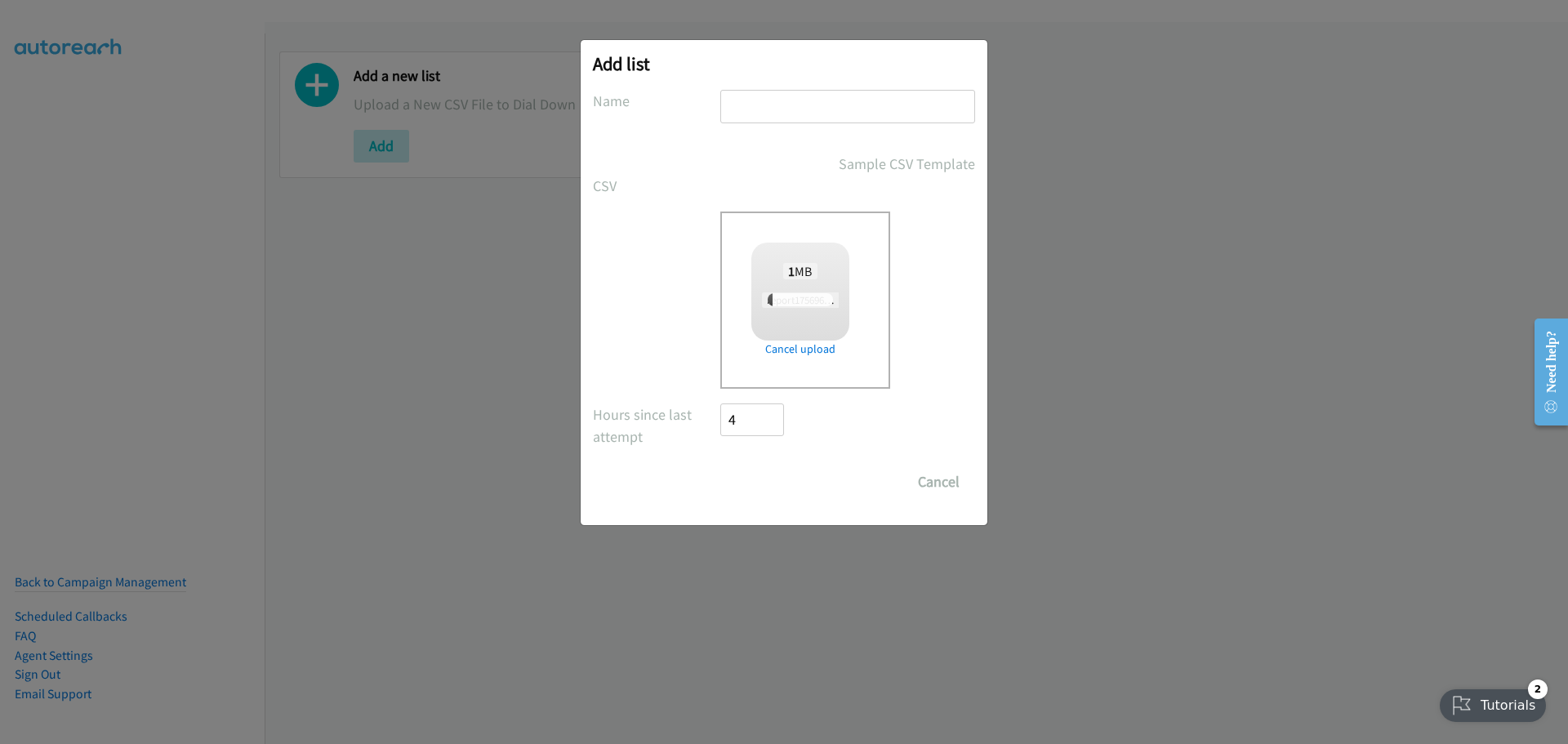
click at [757, 108] on input "text" at bounding box center [847, 106] width 255 height 33
type input "[PERSON_NAME]"
checkbox input "true"
click at [791, 478] on input "Save List" at bounding box center [763, 481] width 86 height 33
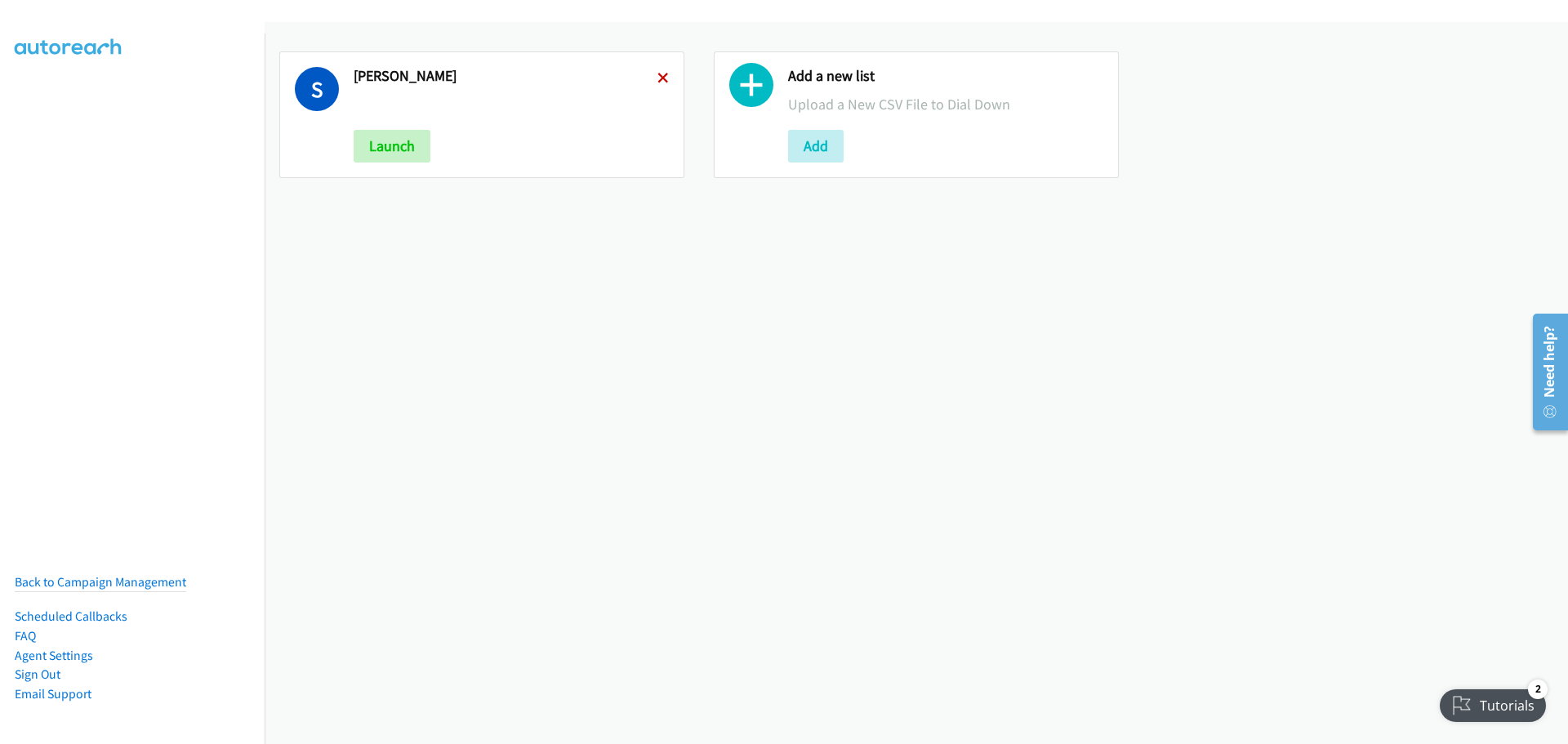
click at [661, 78] on icon at bounding box center [663, 79] width 12 height 12
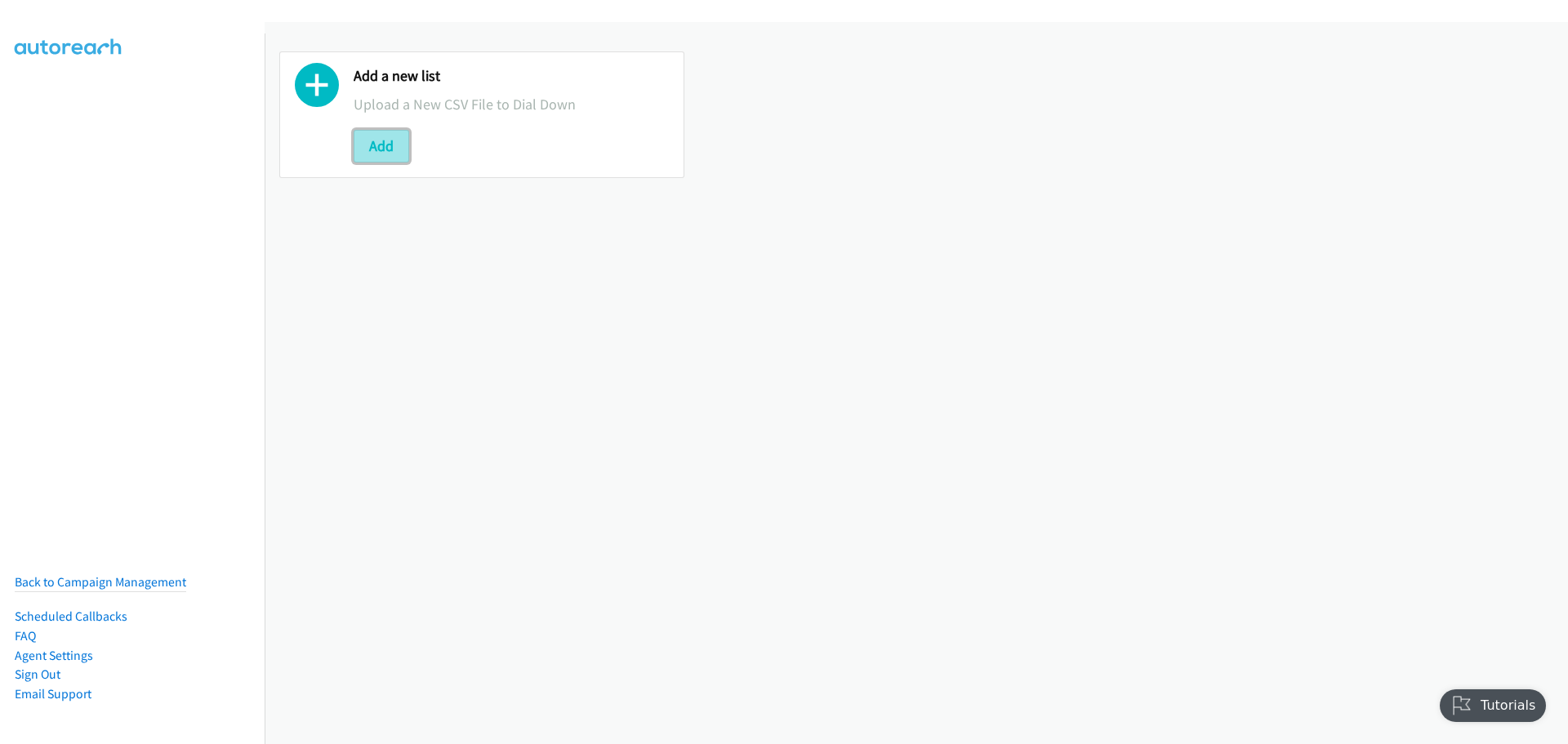
click at [385, 140] on button "Add" at bounding box center [381, 146] width 55 height 33
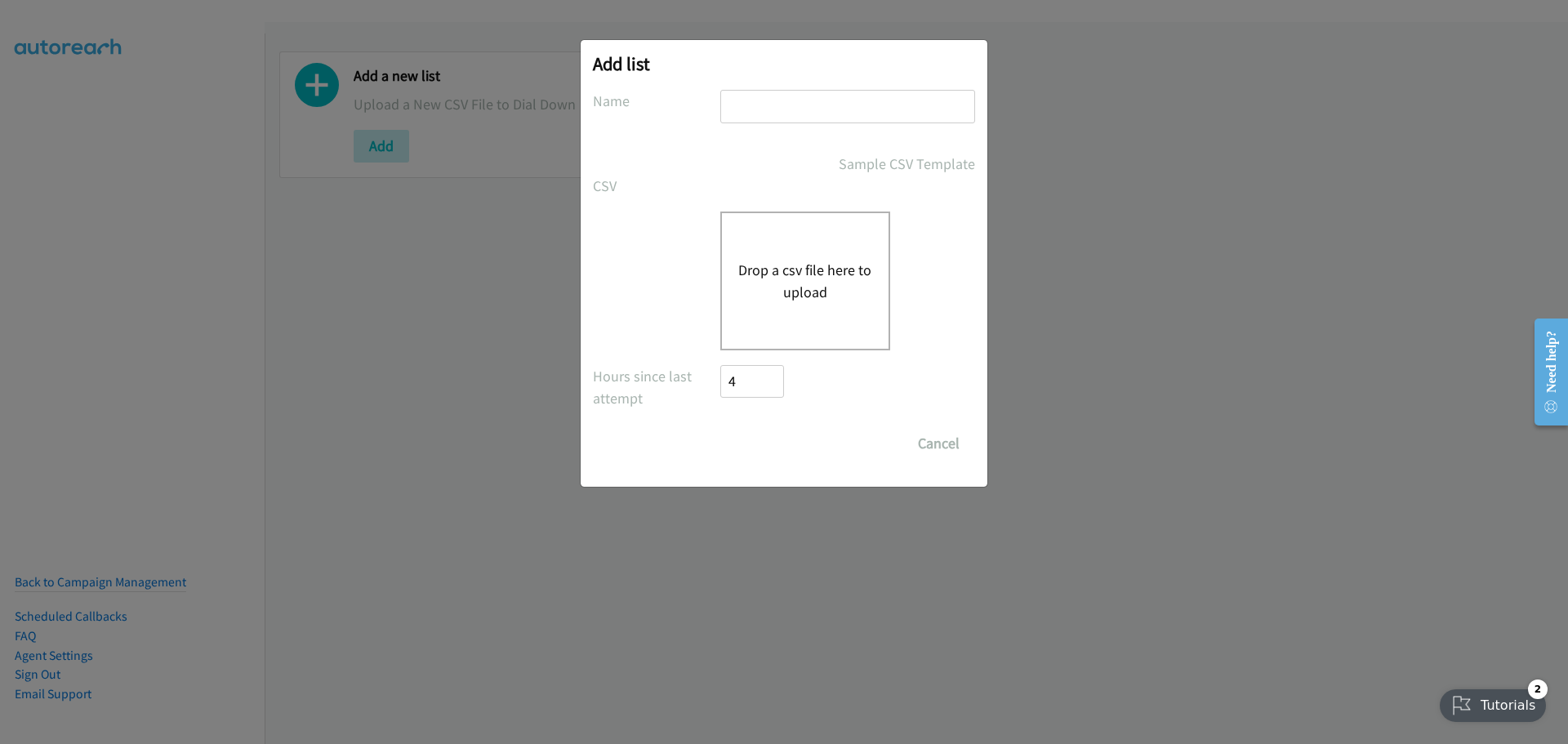
click at [817, 262] on button "Drop a csv file here to upload" at bounding box center [805, 280] width 134 height 44
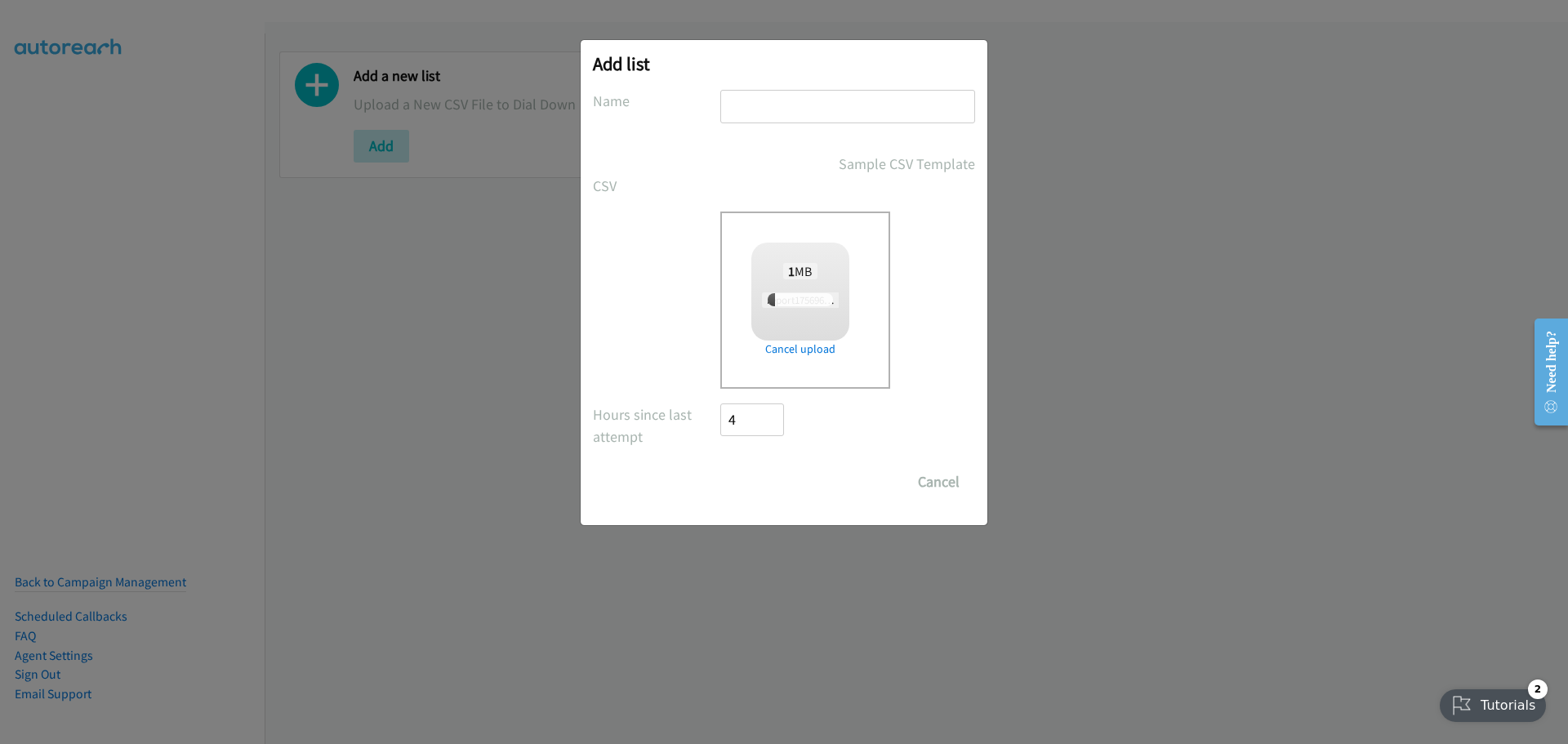
click at [842, 110] on input "text" at bounding box center [847, 106] width 255 height 33
type input "[PERSON_NAME]"
checkbox input "true"
click at [773, 475] on input "Save List" at bounding box center [763, 481] width 86 height 33
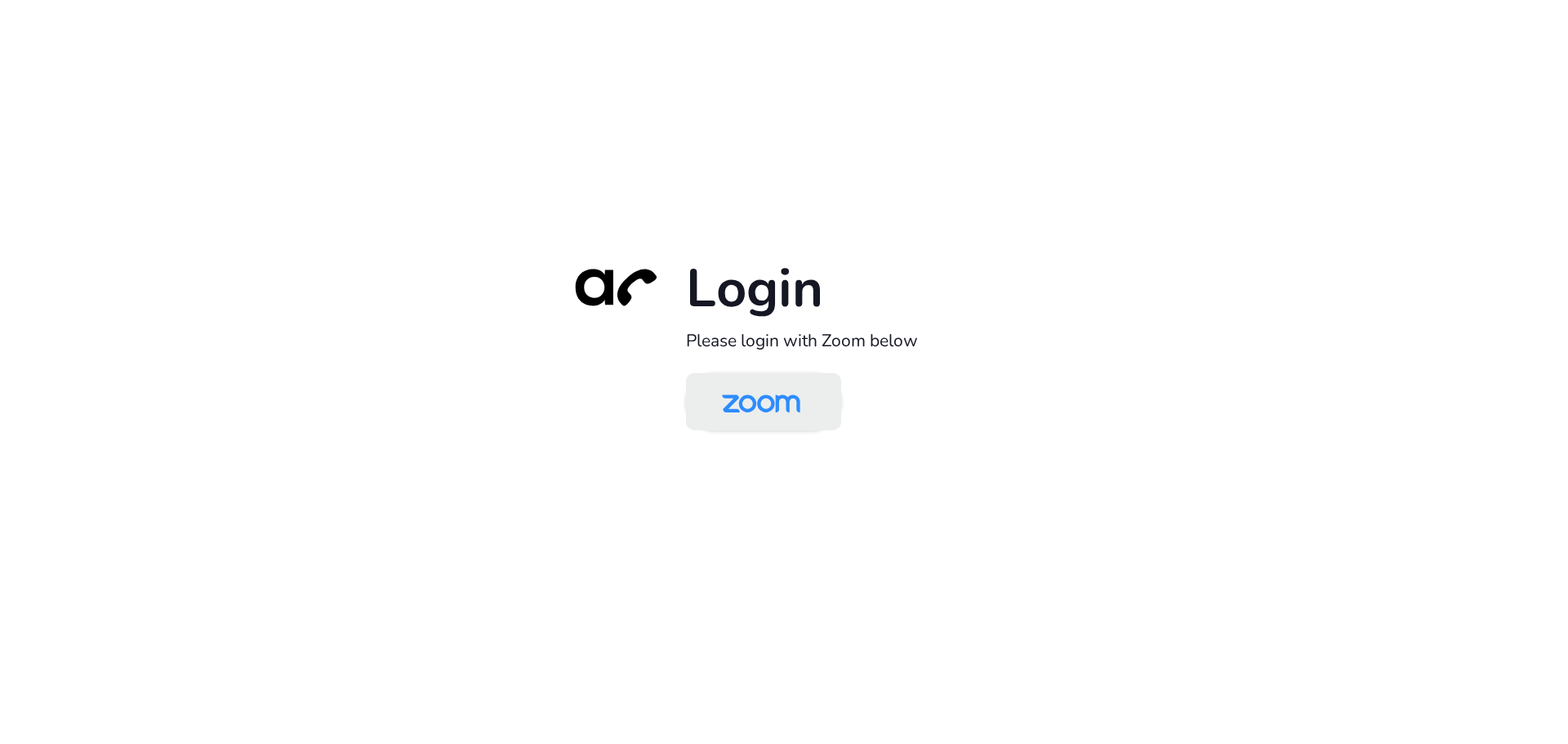
click at [777, 386] on img at bounding box center [761, 402] width 113 height 53
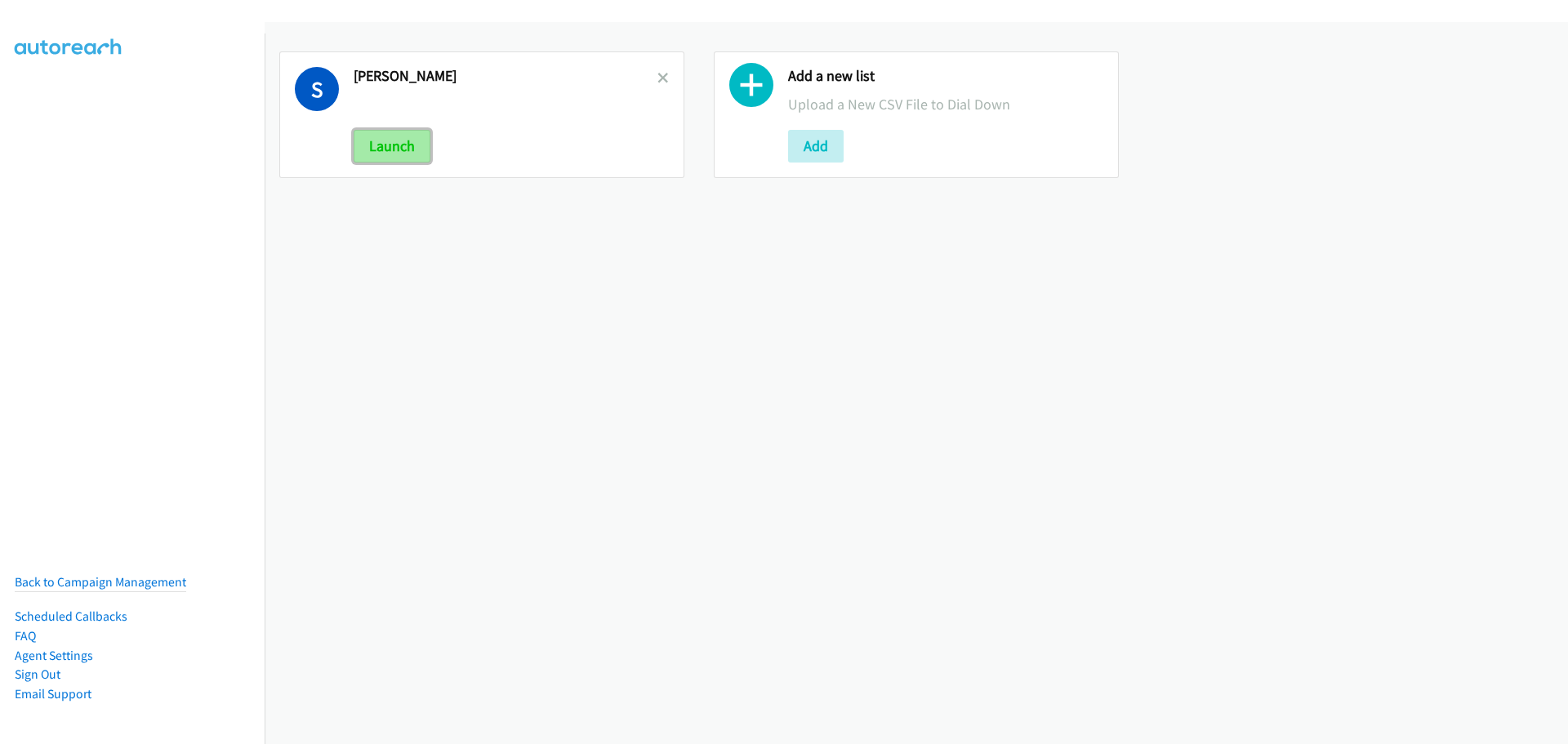
click at [386, 155] on button "Launch" at bounding box center [392, 146] width 77 height 33
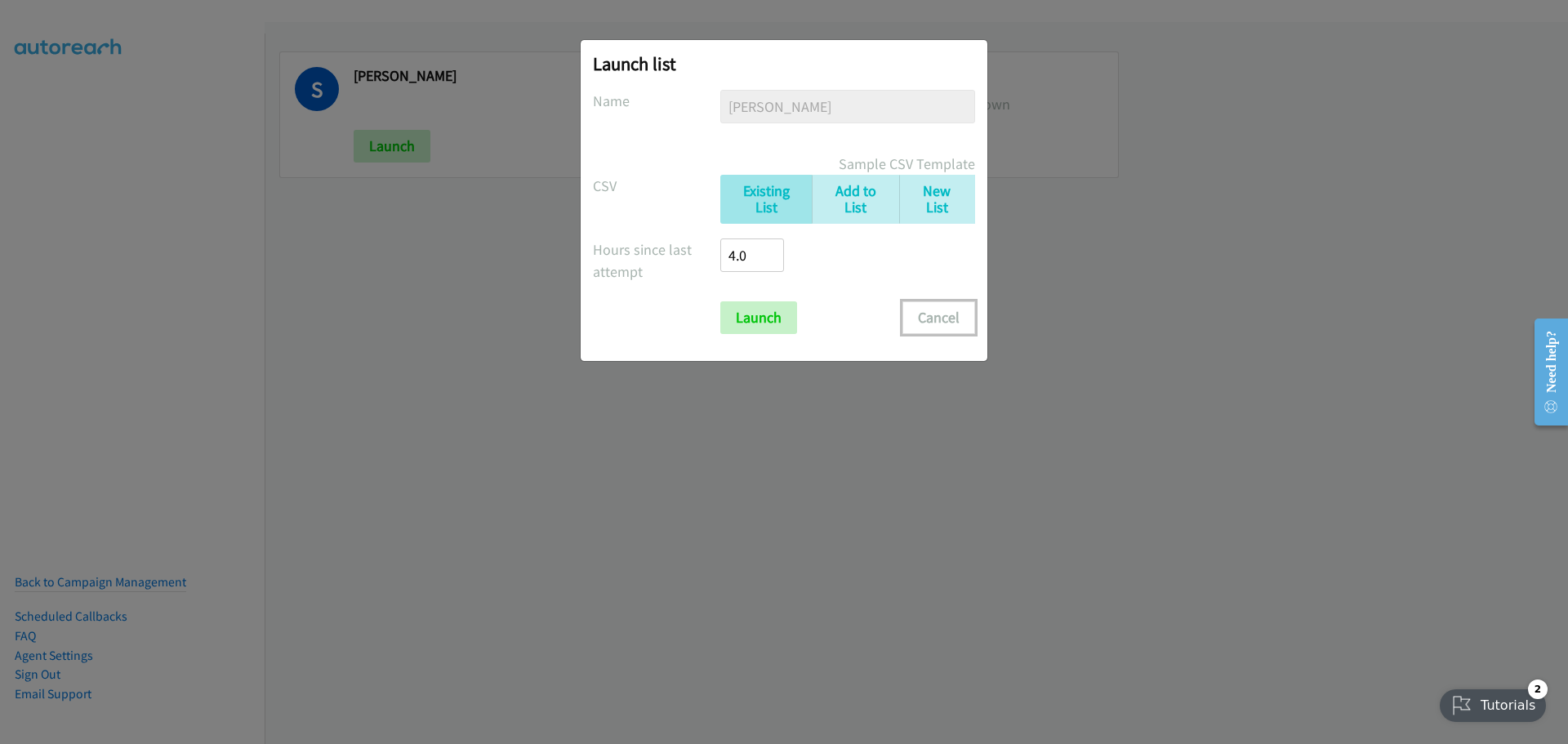
click at [954, 319] on button "Cancel" at bounding box center [938, 317] width 72 height 33
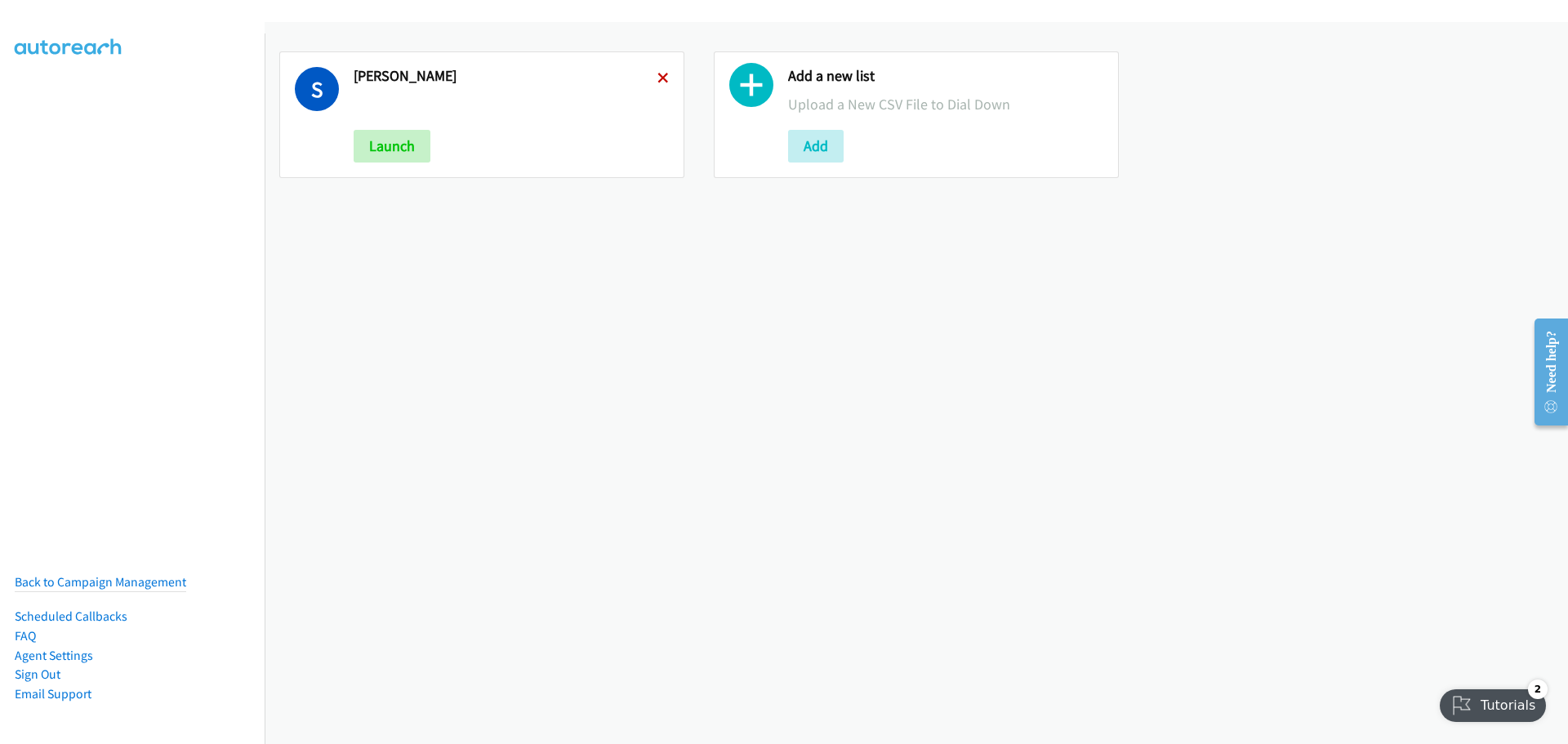
click at [657, 78] on icon at bounding box center [663, 79] width 12 height 12
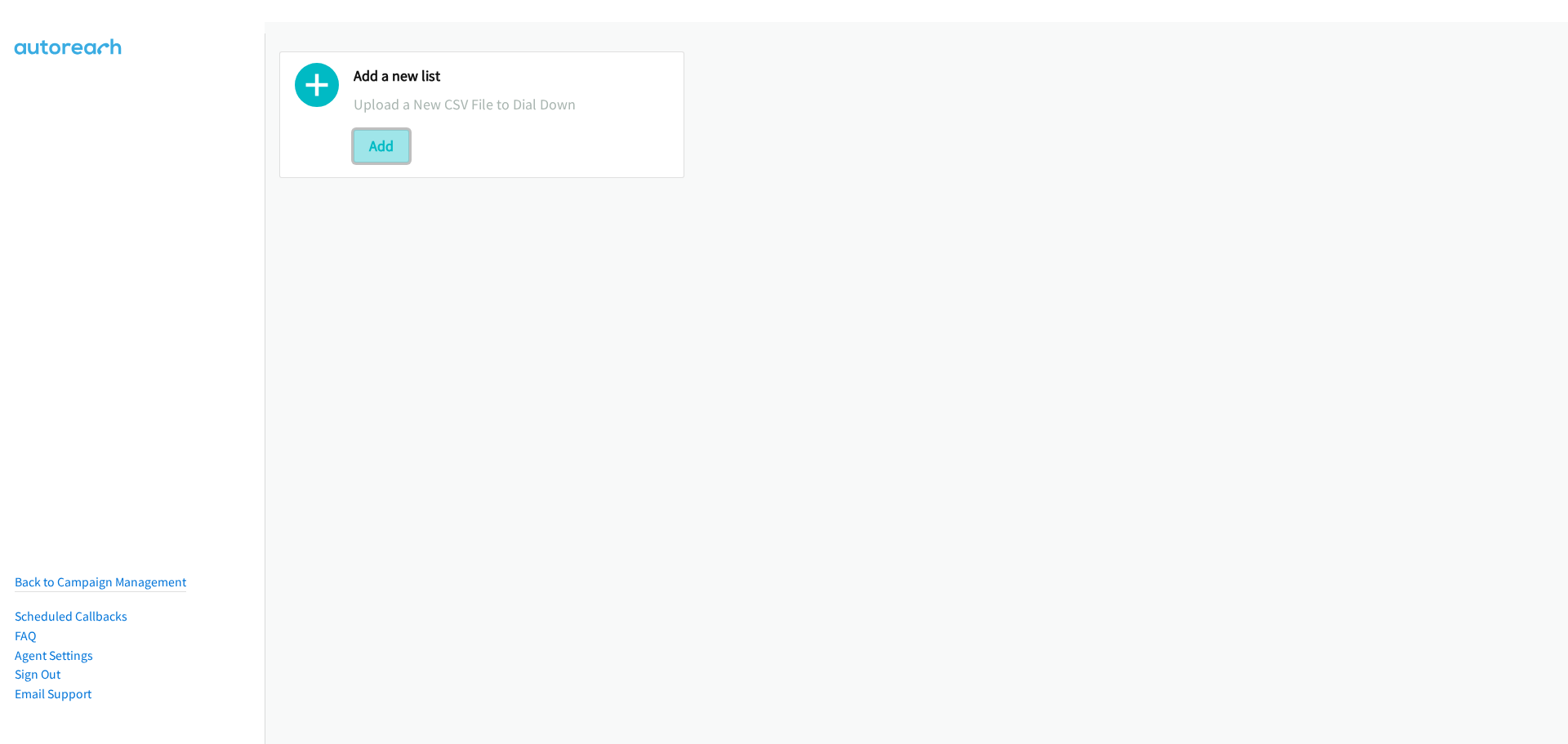
click at [370, 139] on button "Add" at bounding box center [381, 146] width 55 height 33
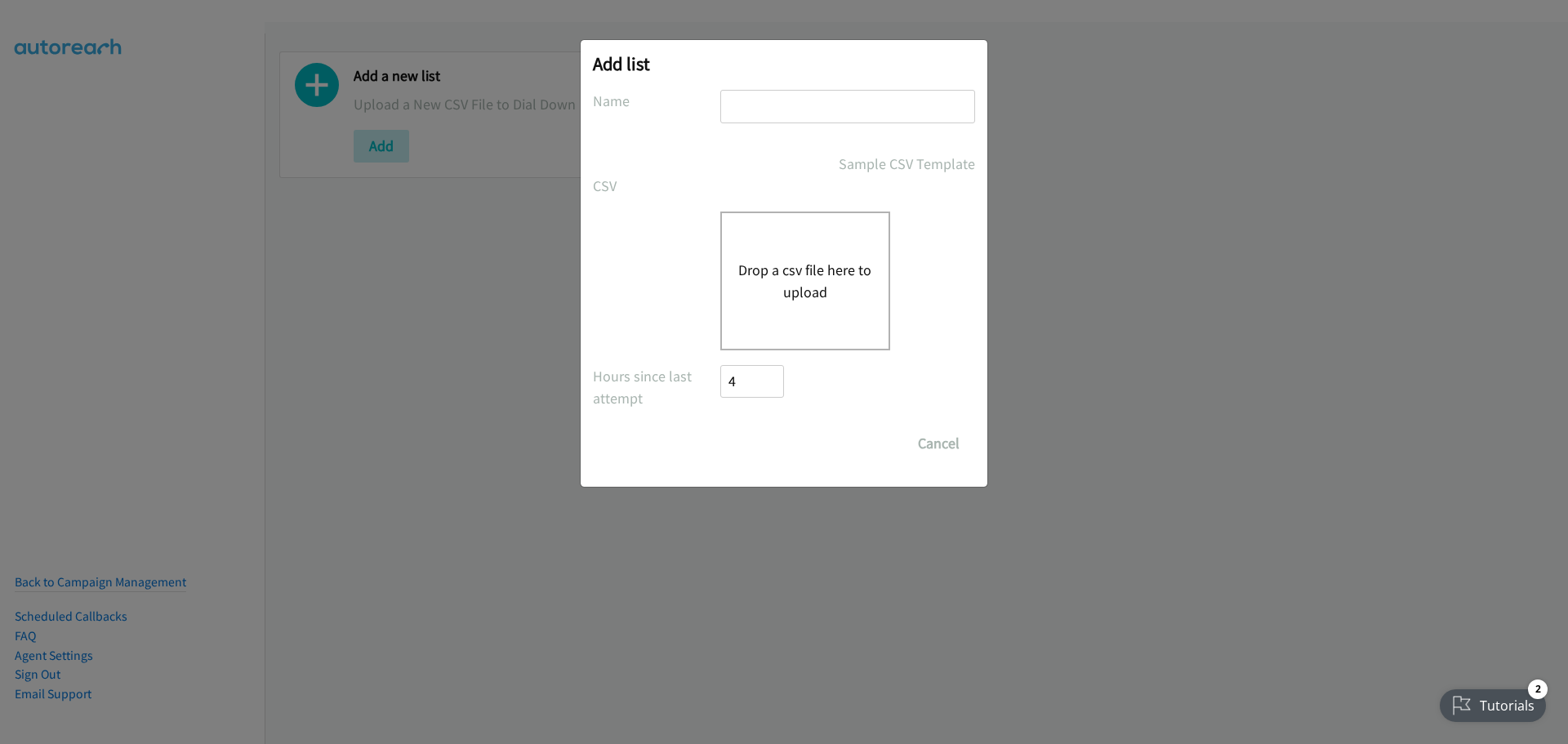
click at [787, 297] on button "Drop a csv file here to upload" at bounding box center [805, 280] width 134 height 44
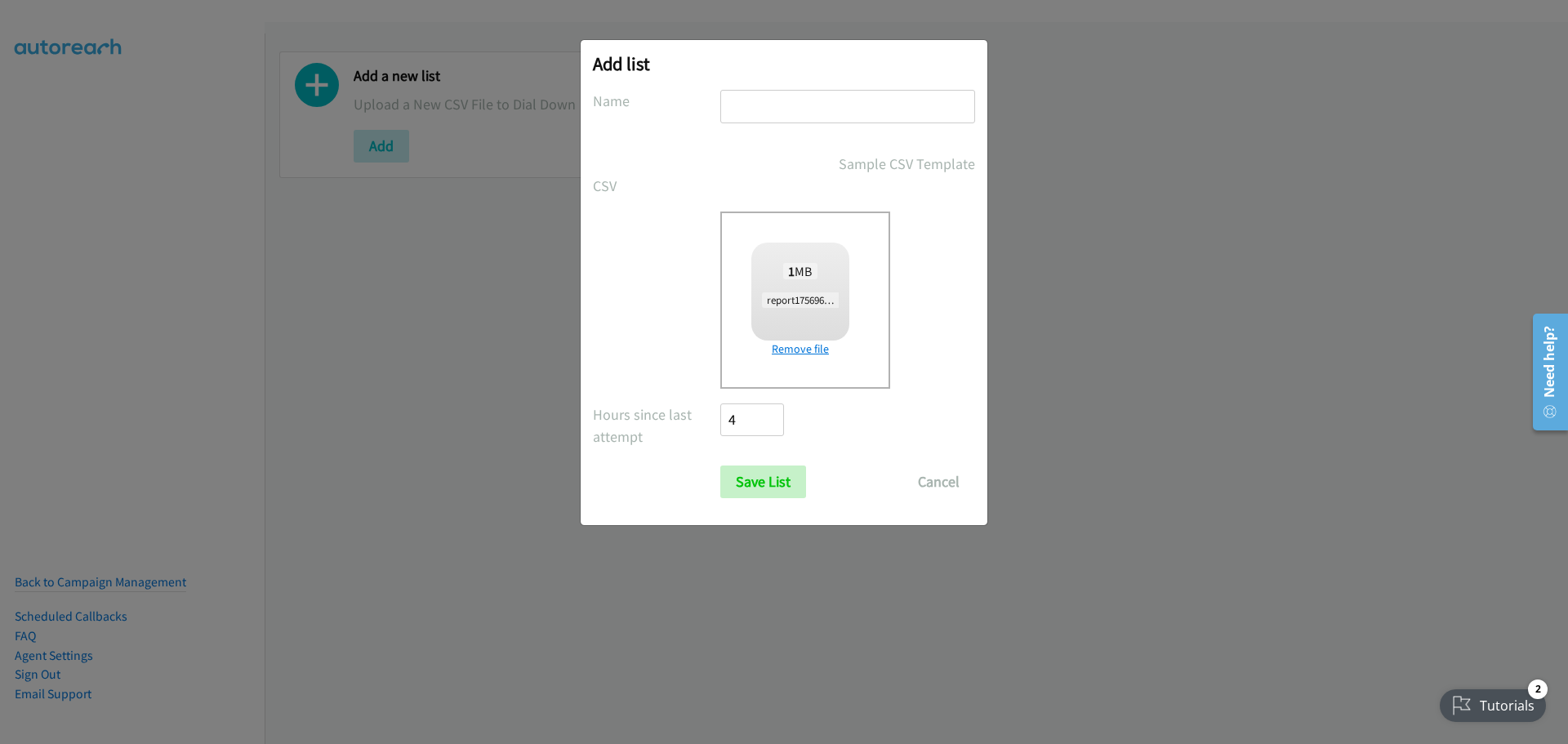
click at [818, 356] on link "Remove file" at bounding box center [801, 349] width 98 height 17
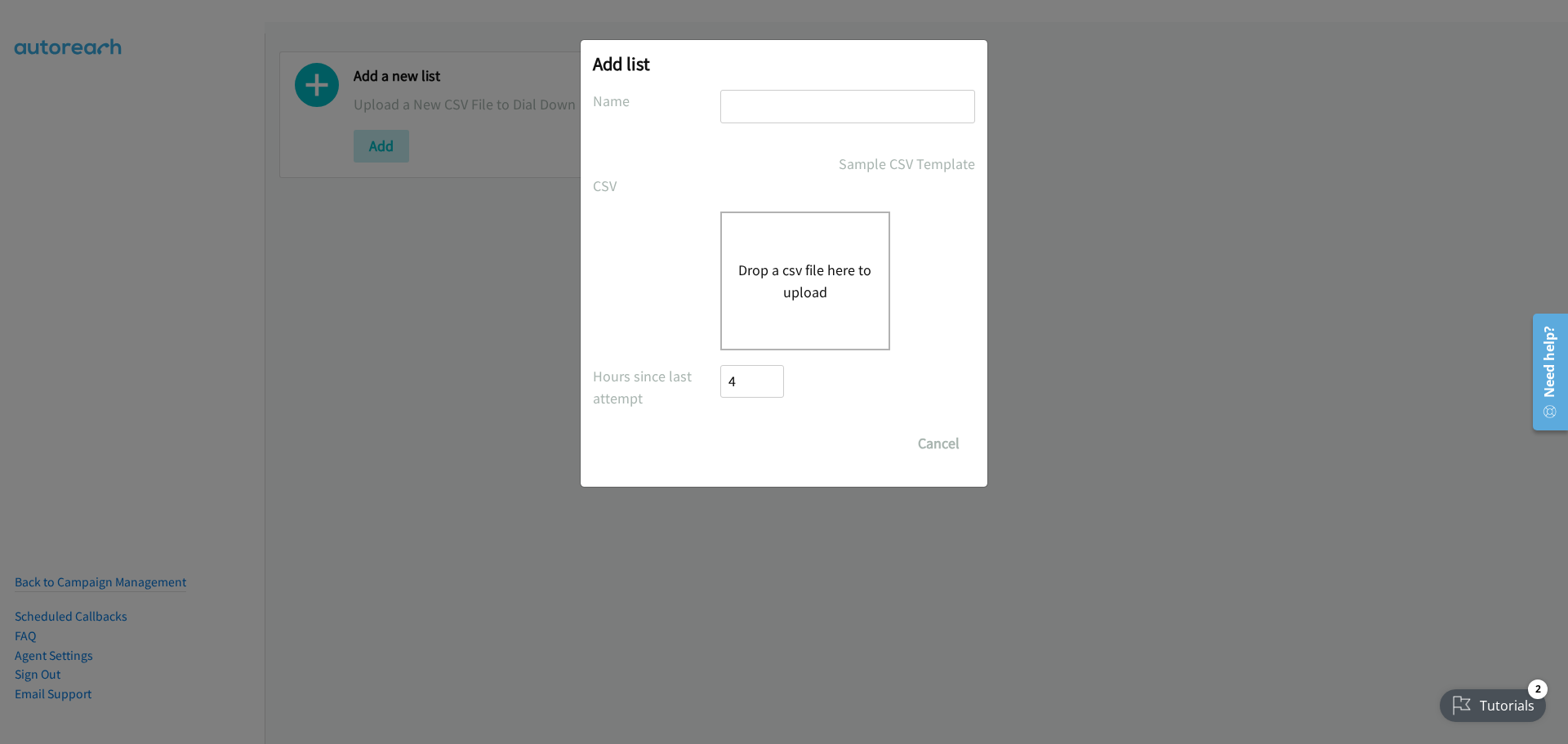
click at [764, 275] on button "Drop a csv file here to upload" at bounding box center [805, 280] width 134 height 44
click at [826, 258] on button "Drop a csv file here to upload" at bounding box center [805, 280] width 134 height 44
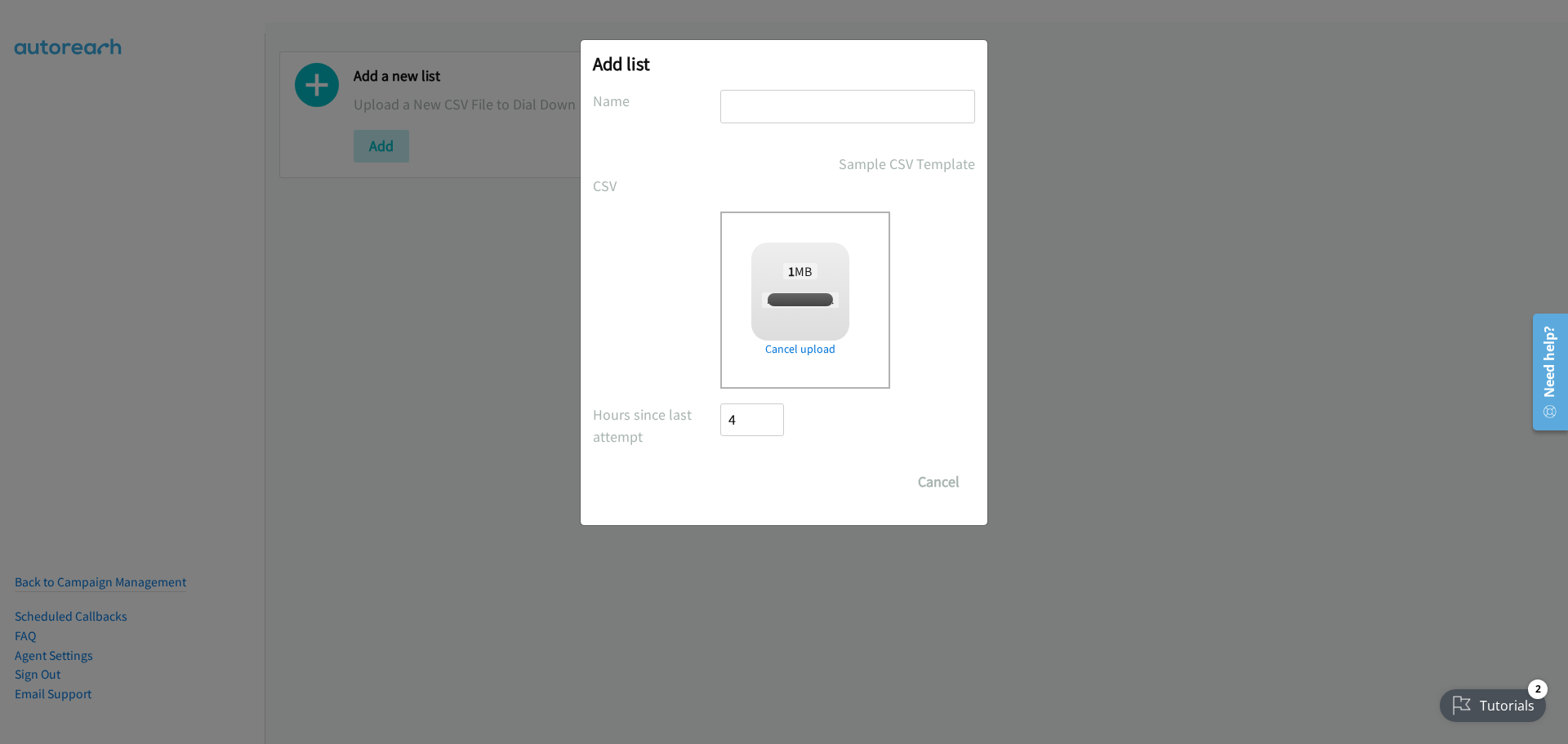
checkbox input "true"
click at [787, 89] on div "Add list No phone fields were returned for that Report or List View Please uplo…" at bounding box center [784, 283] width 407 height 485
click at [788, 108] on input "text" at bounding box center [847, 106] width 255 height 33
type input "[PERSON_NAME]"
click at [782, 475] on input "Save List" at bounding box center [763, 481] width 86 height 33
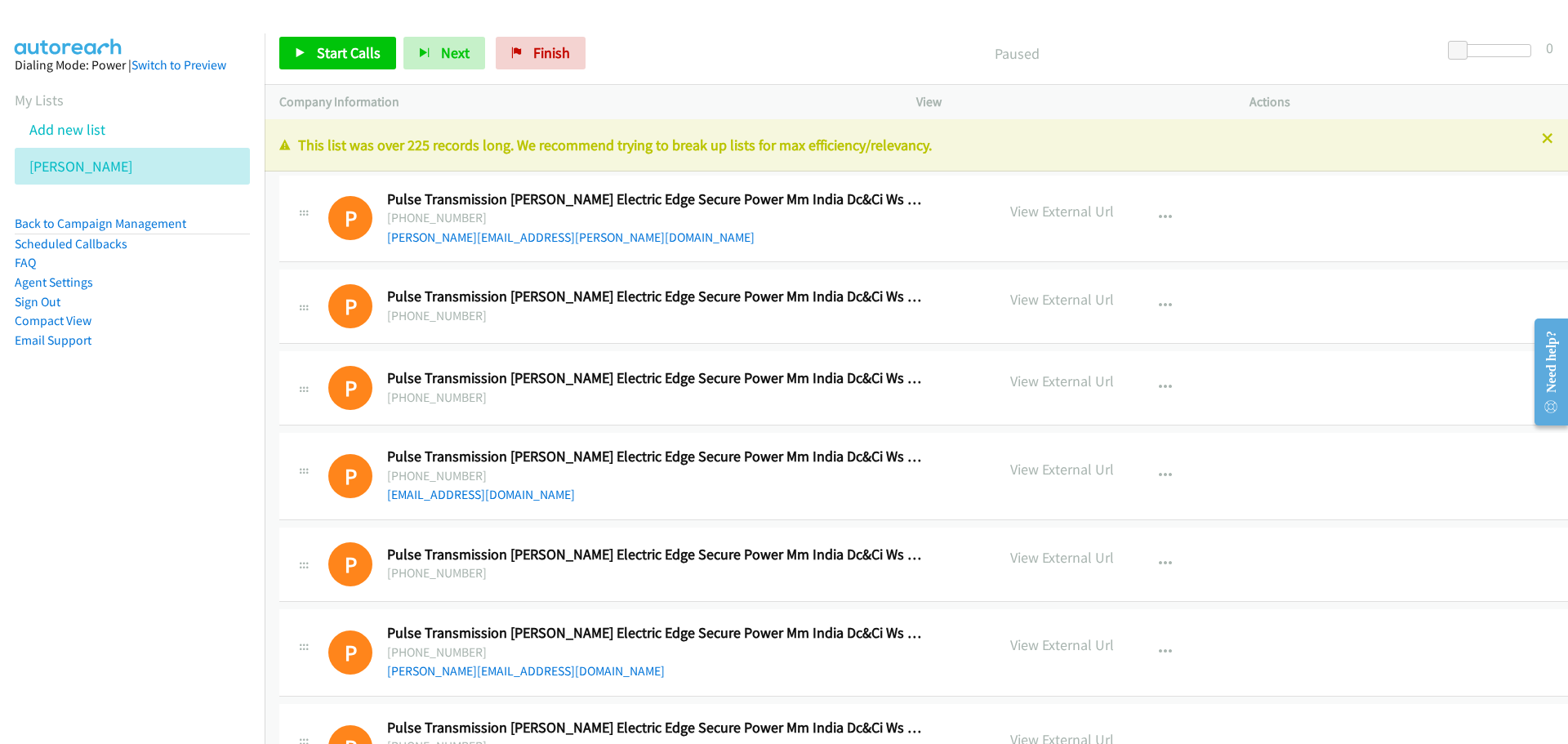
click at [1023, 211] on p "View External Url" at bounding box center [1063, 211] width 104 height 22
click at [1038, 215] on p "View External Url" at bounding box center [1063, 211] width 104 height 22
click at [1151, 213] on button "button" at bounding box center [1165, 218] width 44 height 33
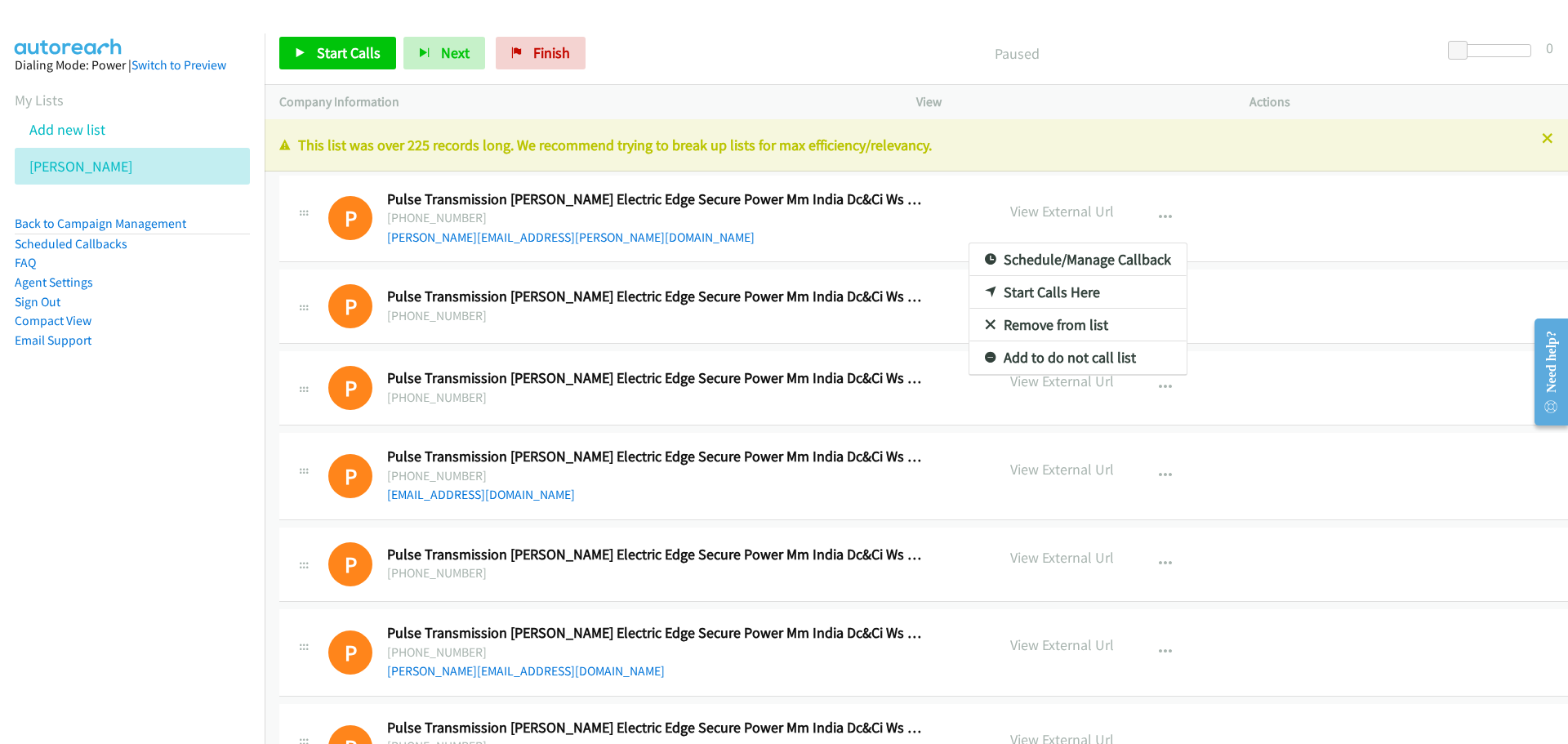
click at [1174, 231] on div at bounding box center [784, 372] width 1568 height 744
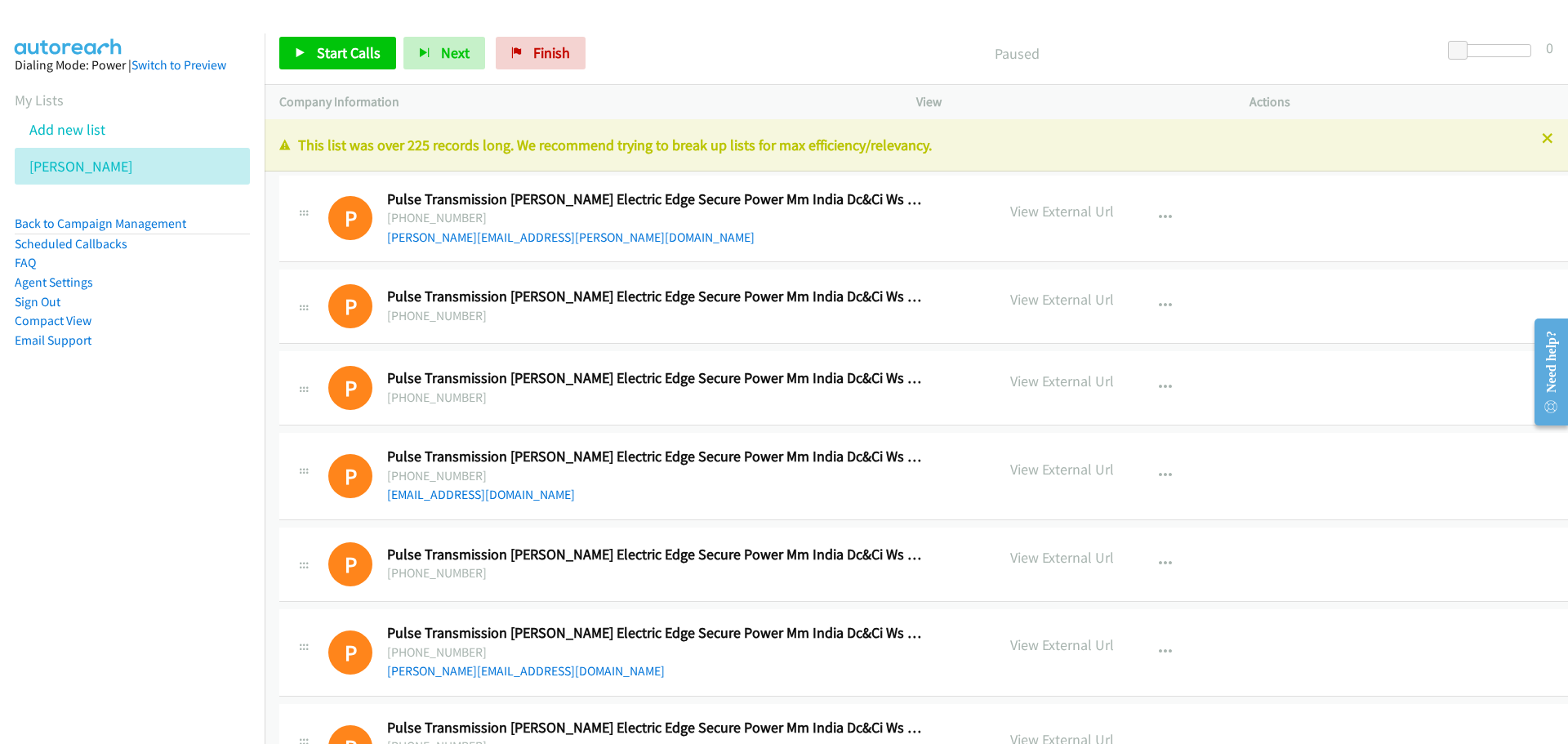
click at [1033, 213] on p "View External Url" at bounding box center [1063, 211] width 104 height 22
click at [1029, 212] on p "View External Url" at bounding box center [1063, 212] width 104 height 22
click at [1041, 213] on p "View External Url" at bounding box center [1063, 212] width 104 height 22
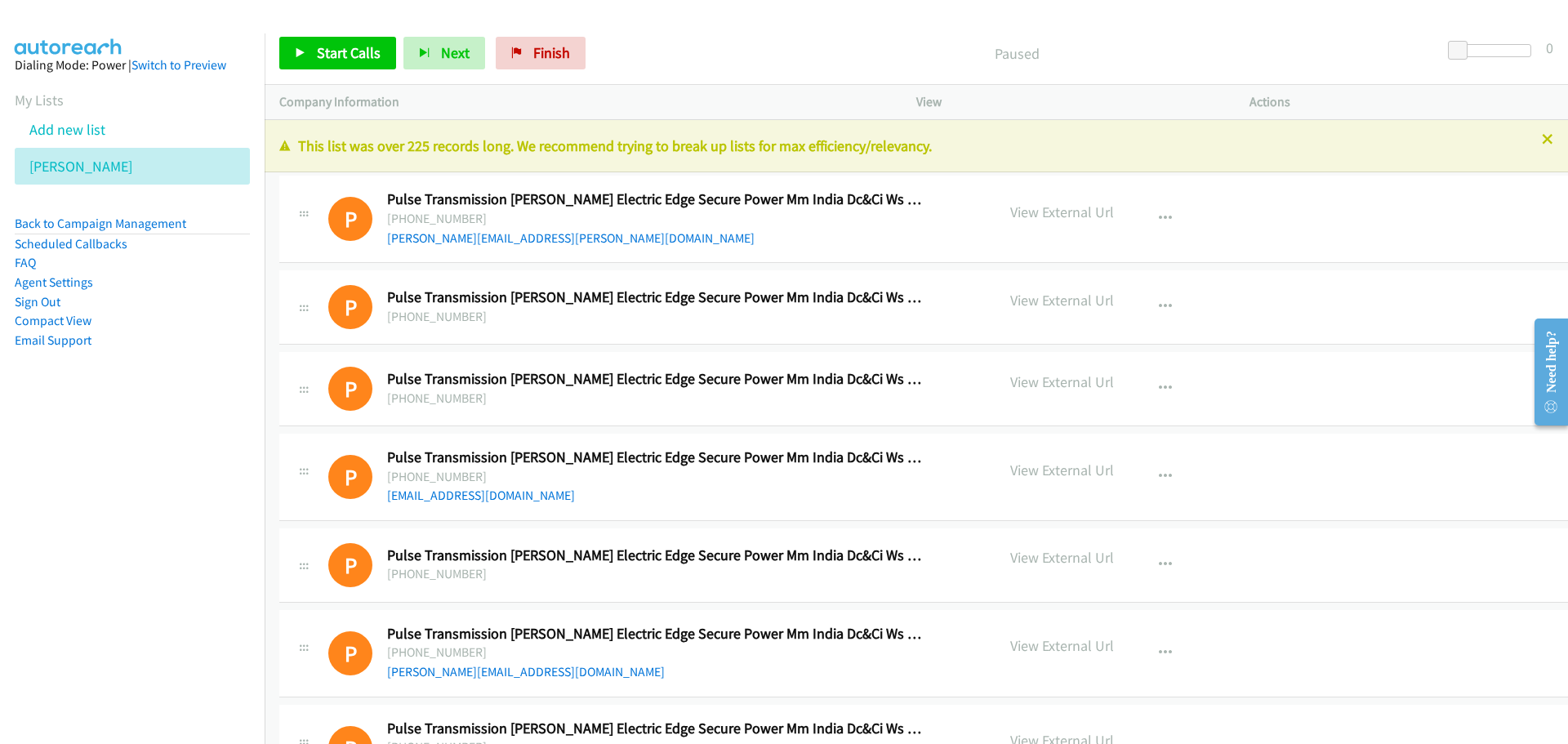
click at [1041, 213] on p "View External Url" at bounding box center [1063, 212] width 104 height 22
click at [189, 527] on nav "Dialing Mode: Power | Switch to Preview My Lists Add new list [PERSON_NAME] Bac…" at bounding box center [132, 405] width 266 height 744
